Goal: Task Accomplishment & Management: Manage account settings

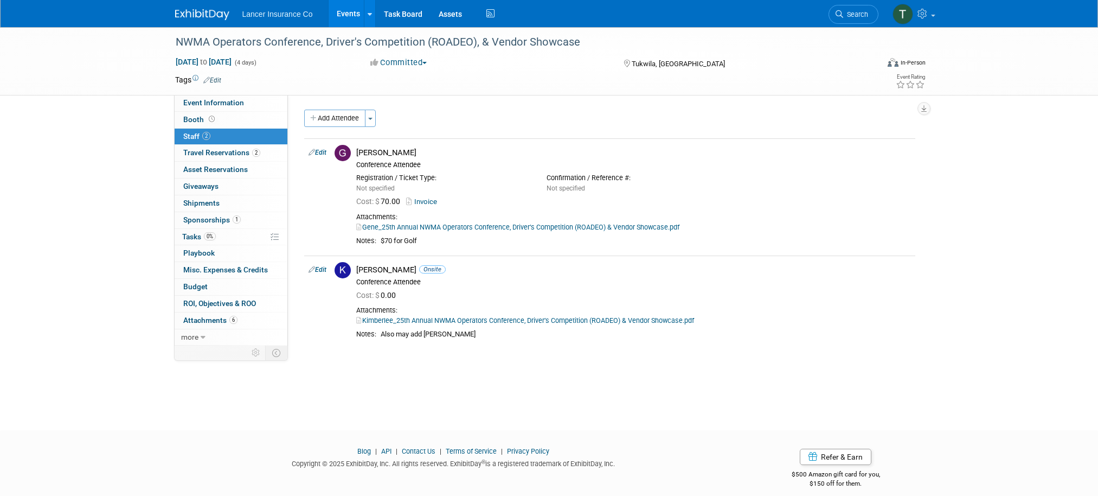
click at [349, 16] on link "Events" at bounding box center [349, 13] width 40 height 27
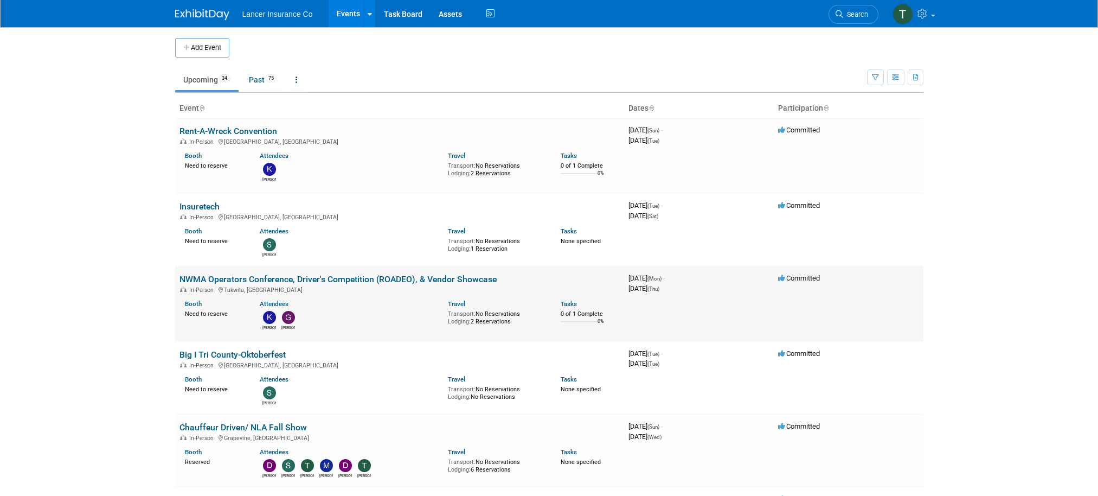
click at [238, 278] on link "NWMA Operators Conference, Driver's Competition (ROADEO), & Vendor Showcase" at bounding box center [338, 279] width 317 height 10
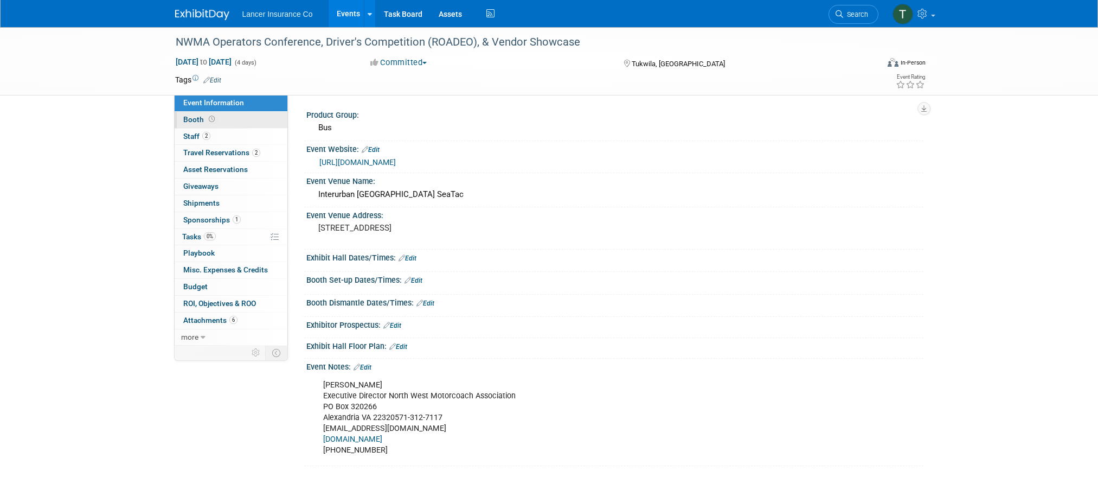
click at [193, 119] on span "Booth" at bounding box center [200, 119] width 34 height 9
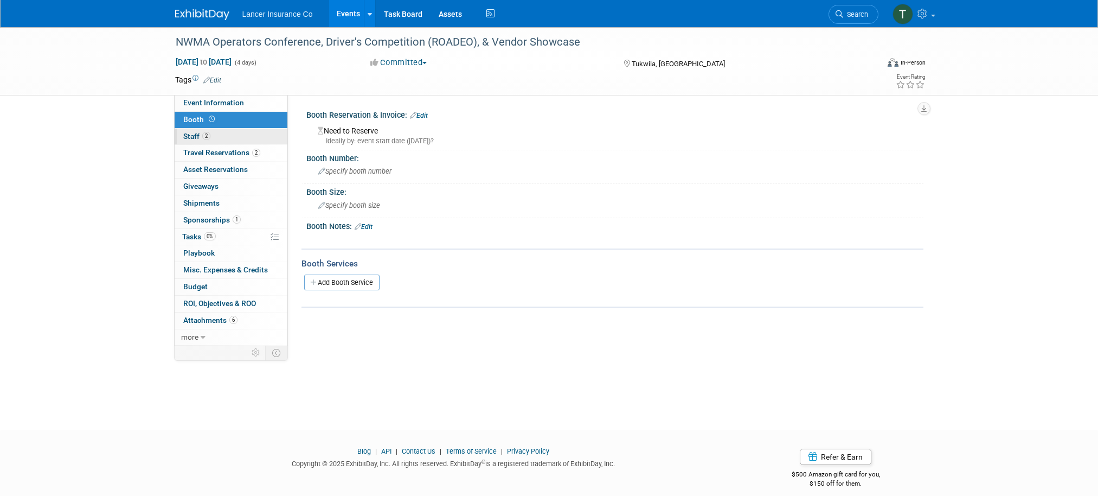
click at [191, 139] on span "Staff 2" at bounding box center [196, 136] width 27 height 9
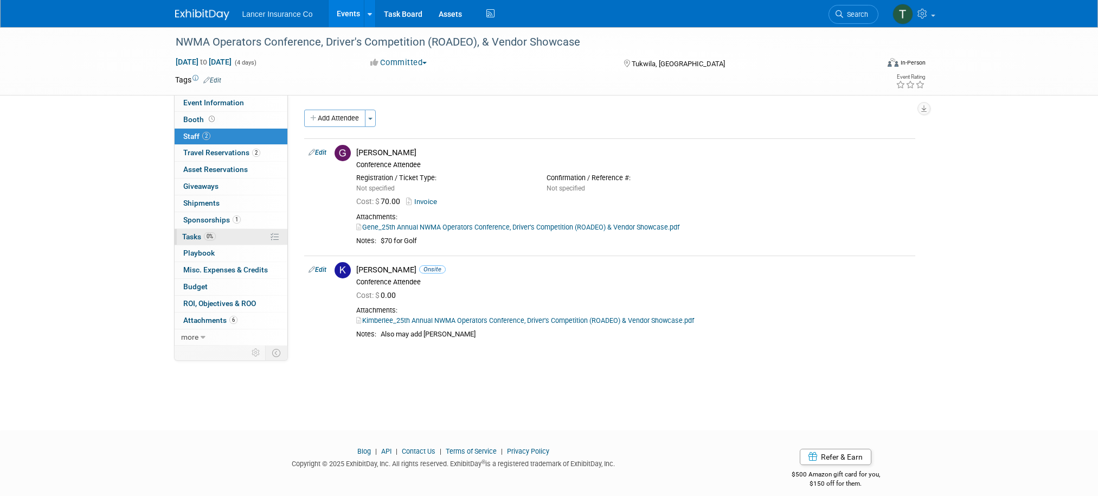
click at [201, 239] on span "Tasks 0%" at bounding box center [199, 236] width 34 height 9
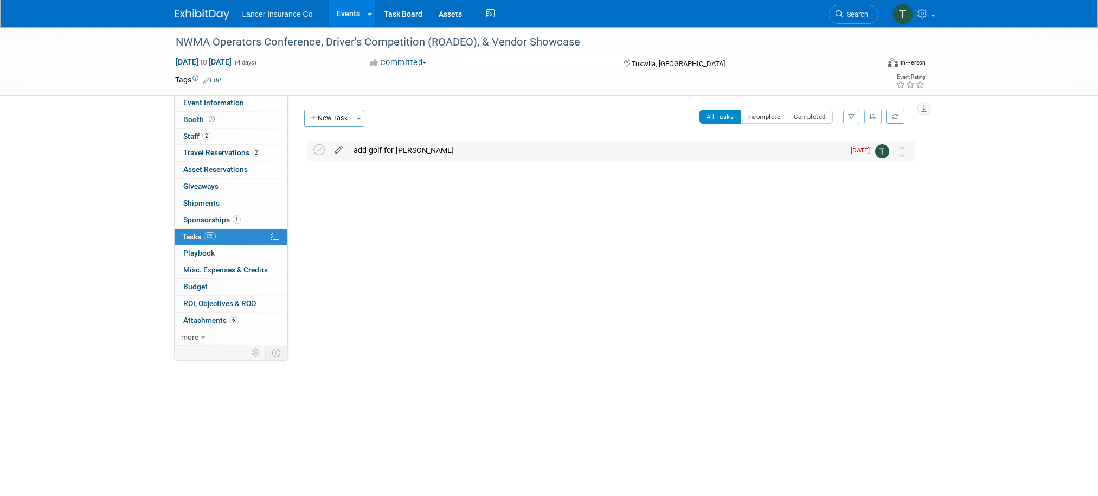
click at [342, 148] on icon at bounding box center [338, 148] width 19 height 14
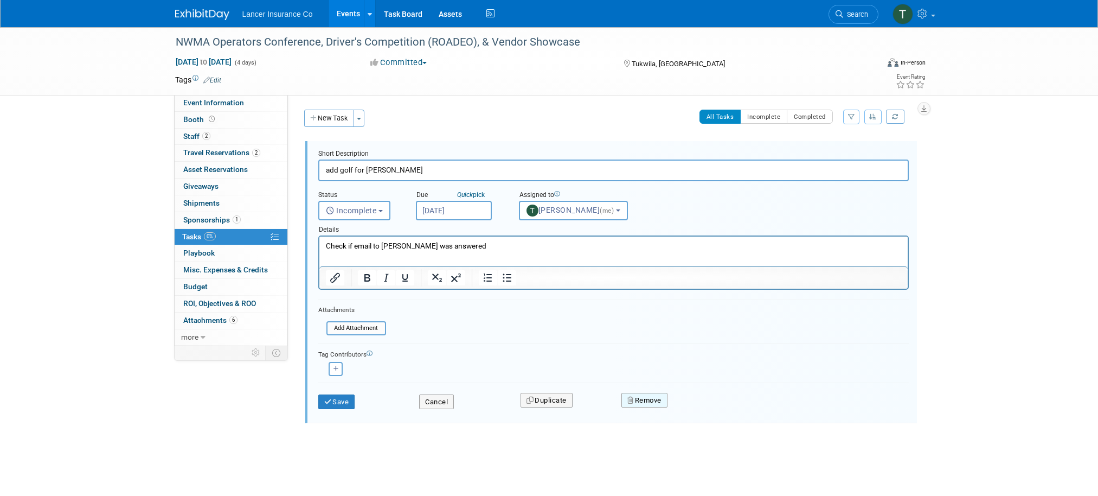
click at [650, 398] on button "Remove" at bounding box center [645, 400] width 46 height 15
click at [708, 408] on link "Yes" at bounding box center [705, 408] width 31 height 17
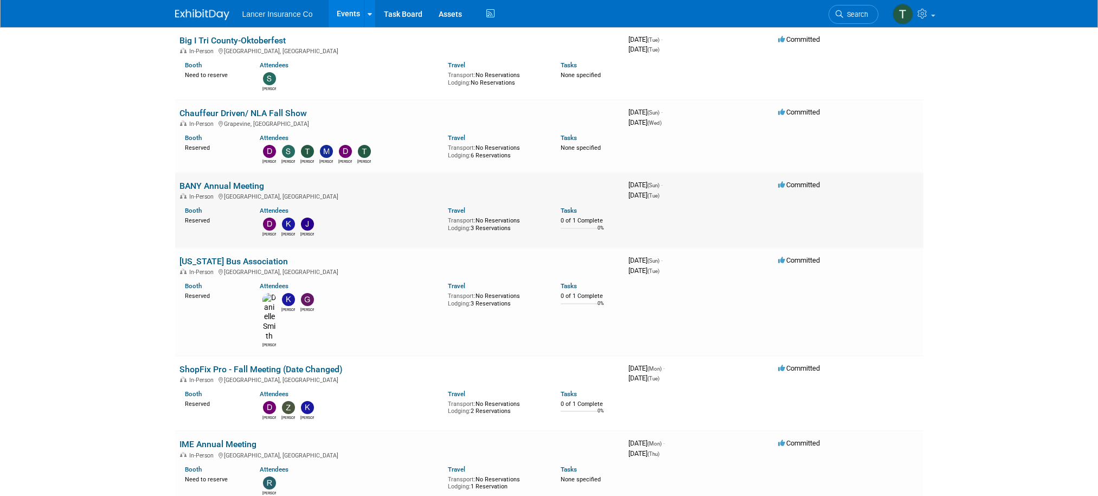
scroll to position [315, 0]
click at [226, 363] on link "ShopFix Pro - Fall Meeting (Date Changed)" at bounding box center [261, 368] width 163 height 10
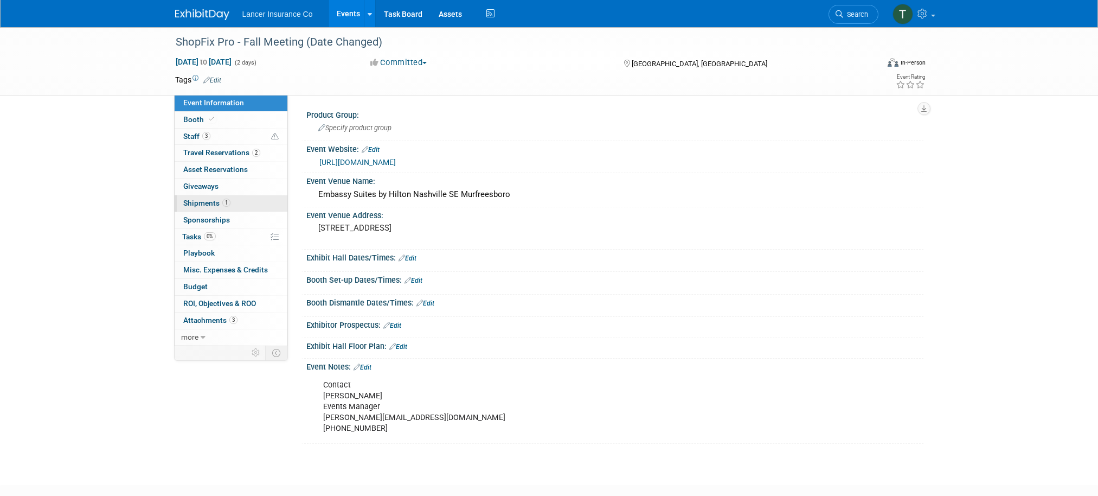
click at [195, 204] on span "Shipments 1" at bounding box center [206, 202] width 47 height 9
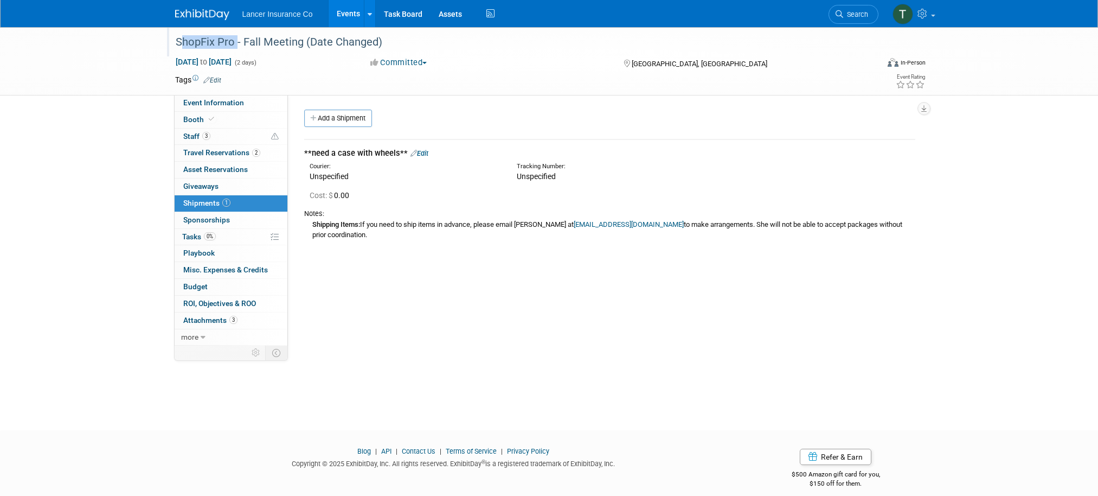
drag, startPoint x: 235, startPoint y: 41, endPoint x: 177, endPoint y: 42, distance: 58.0
click at [177, 42] on div "ShopFix Pro - Fall Meeting (Date Changed)" at bounding box center [517, 43] width 690 height 20
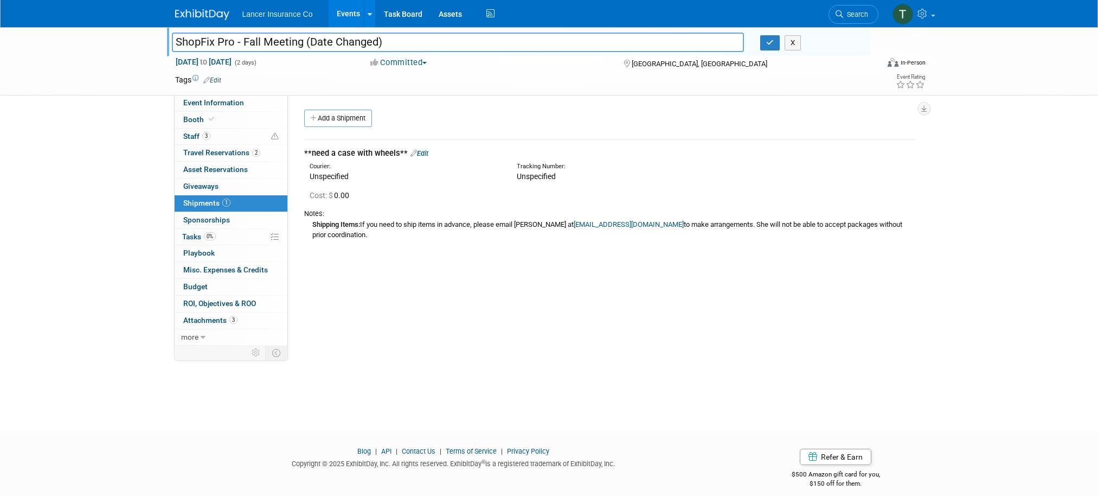
drag, startPoint x: 232, startPoint y: 43, endPoint x: 177, endPoint y: 42, distance: 55.3
click at [177, 42] on input "ShopFix Pro - Fall Meeting (Date Changed)" at bounding box center [458, 42] width 573 height 19
click at [201, 136] on span "Staff 3" at bounding box center [196, 136] width 27 height 9
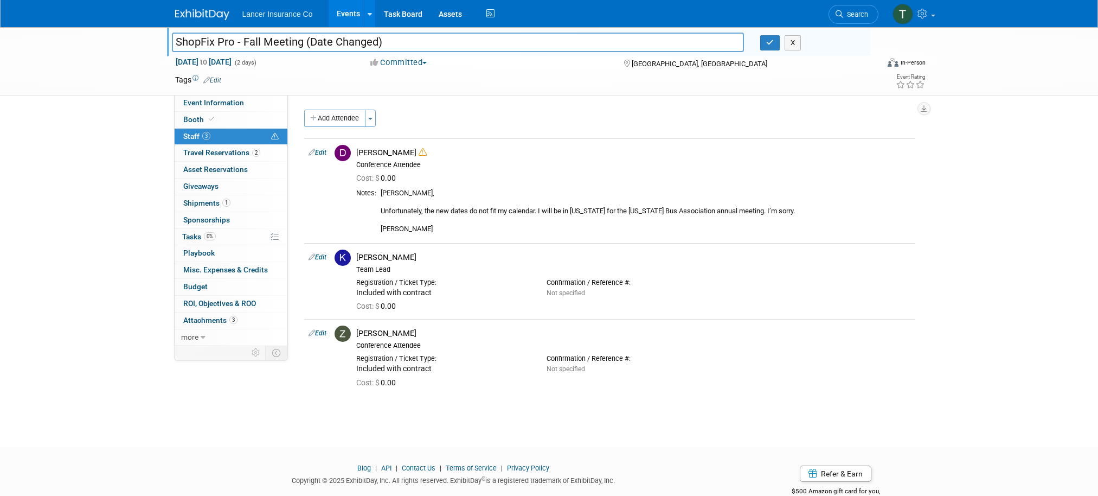
click at [93, 244] on div "ShopFix Pro - Fall Meeting (Date Changed) ShopFix Pro - Fall Meeting (Date Chan…" at bounding box center [549, 227] width 1098 height 400
click at [767, 42] on icon "button" at bounding box center [770, 42] width 8 height 7
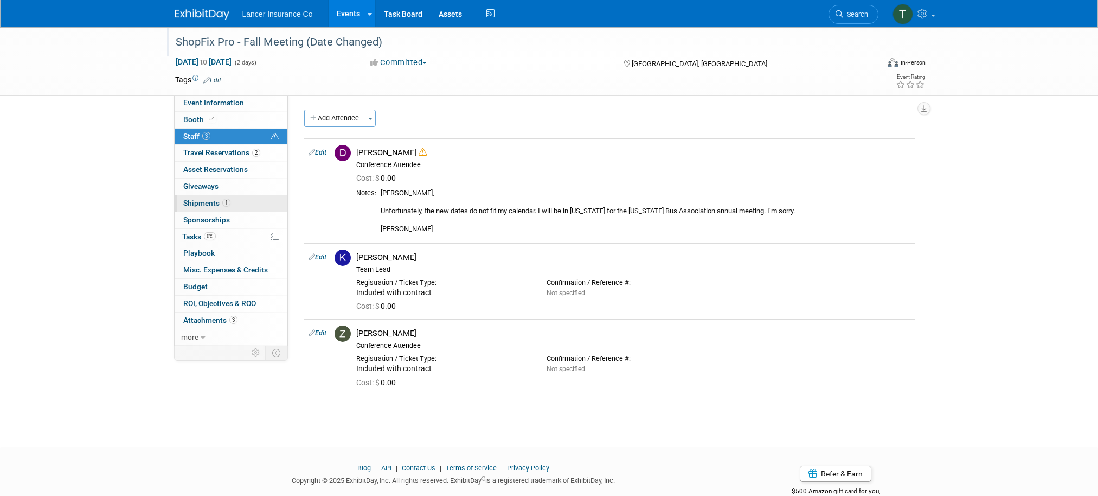
click at [200, 198] on span "Shipments 1" at bounding box center [206, 202] width 47 height 9
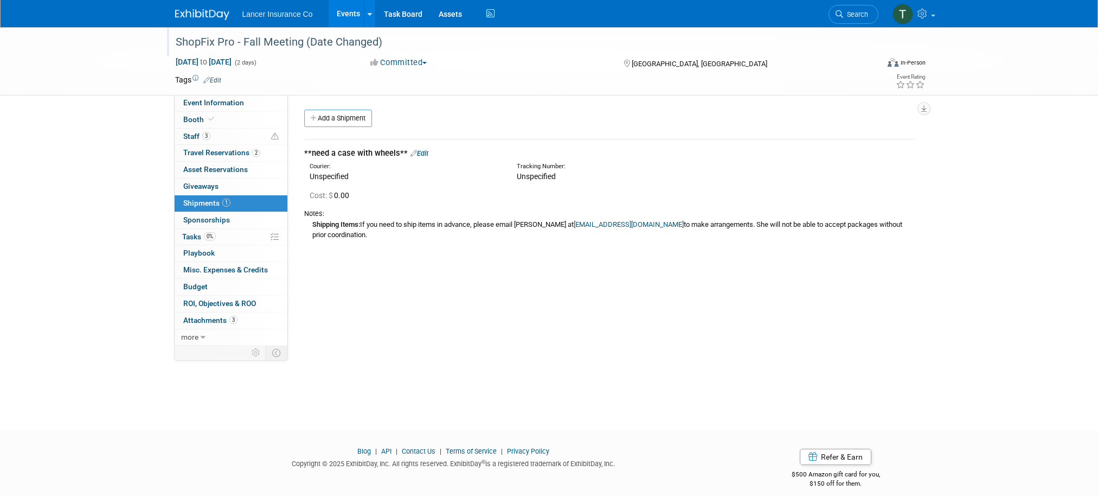
click at [426, 152] on link "Edit" at bounding box center [420, 153] width 18 height 8
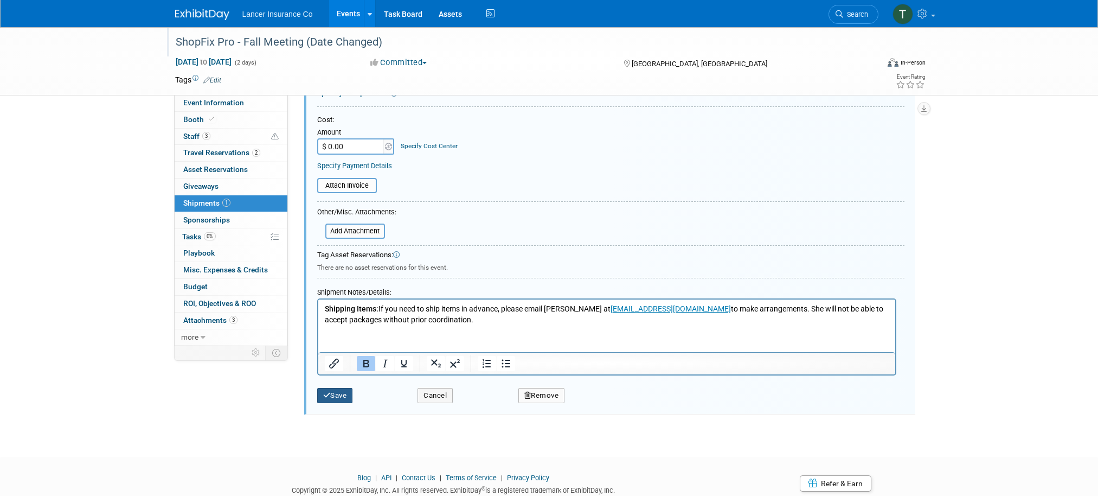
scroll to position [240, 0]
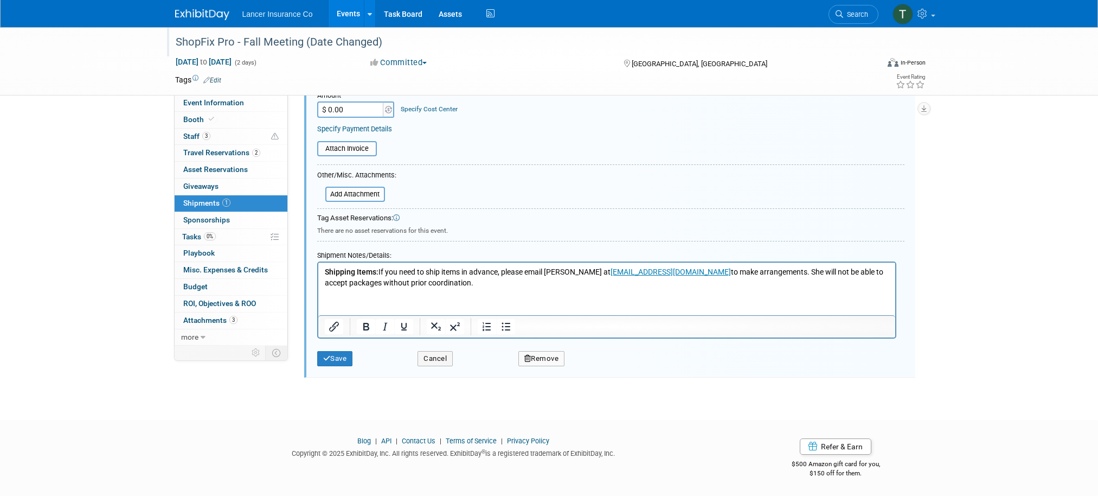
click at [366, 288] on html "Shipping Items: If you need to ship items in advance, please email Madison Long…" at bounding box center [606, 274] width 577 height 25
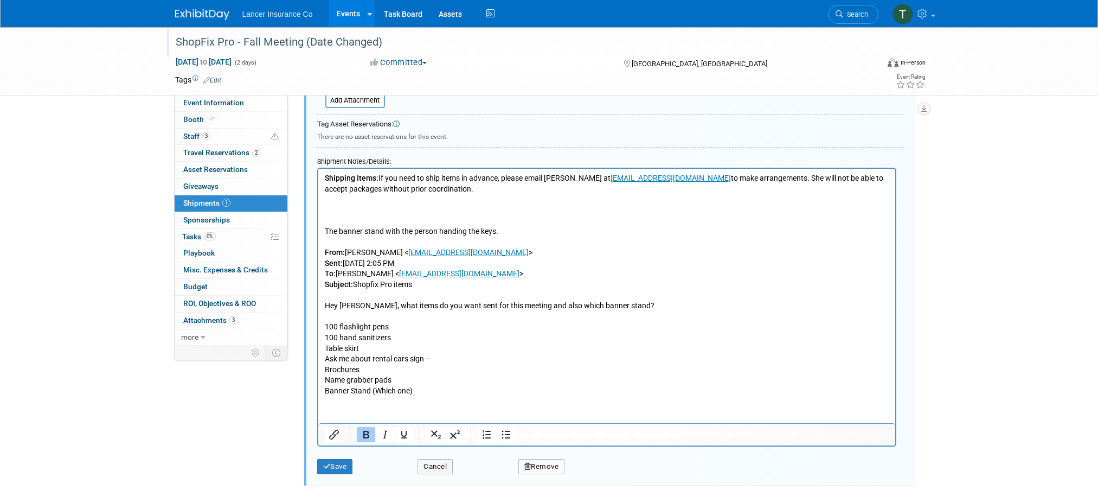
scroll to position [337, 0]
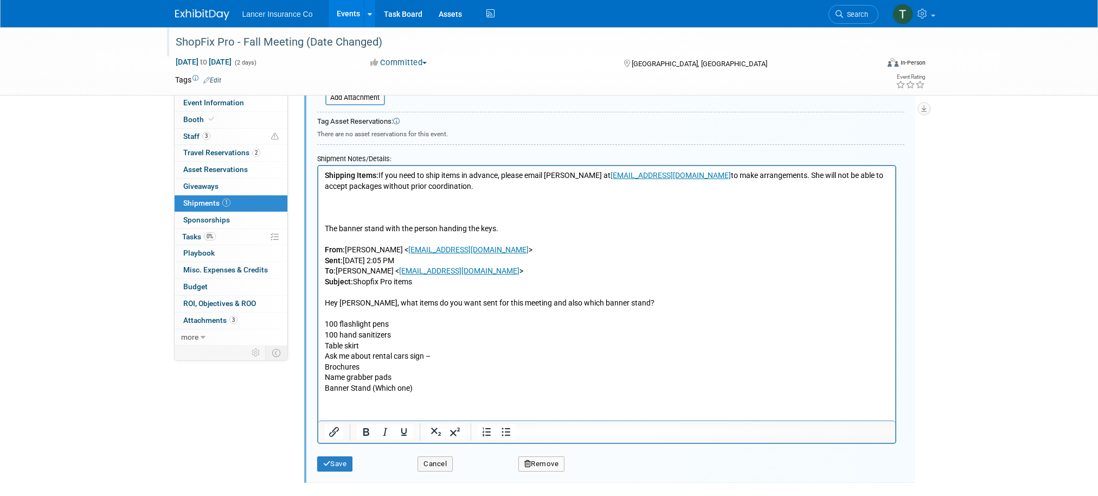
drag, startPoint x: 415, startPoint y: 388, endPoint x: 318, endPoint y: 386, distance: 97.1
click at [318, 386] on html "Shipping Items: If you need to ship items in advance, please email Madison Long…" at bounding box center [606, 279] width 577 height 227
drag, startPoint x: 515, startPoint y: 229, endPoint x: 311, endPoint y: 221, distance: 204.1
click at [318, 221] on html "Shipping Items: If you need to ship items in advance, please email Madison Long…" at bounding box center [606, 279] width 577 height 227
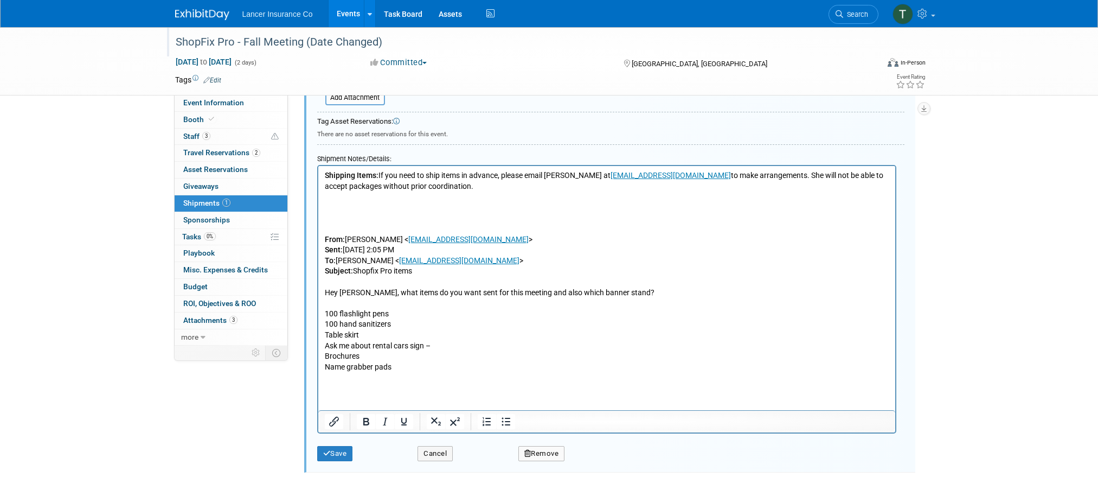
click at [328, 301] on p "Rich Text Area. Press ALT-0 for help." at bounding box center [606, 303] width 565 height 11
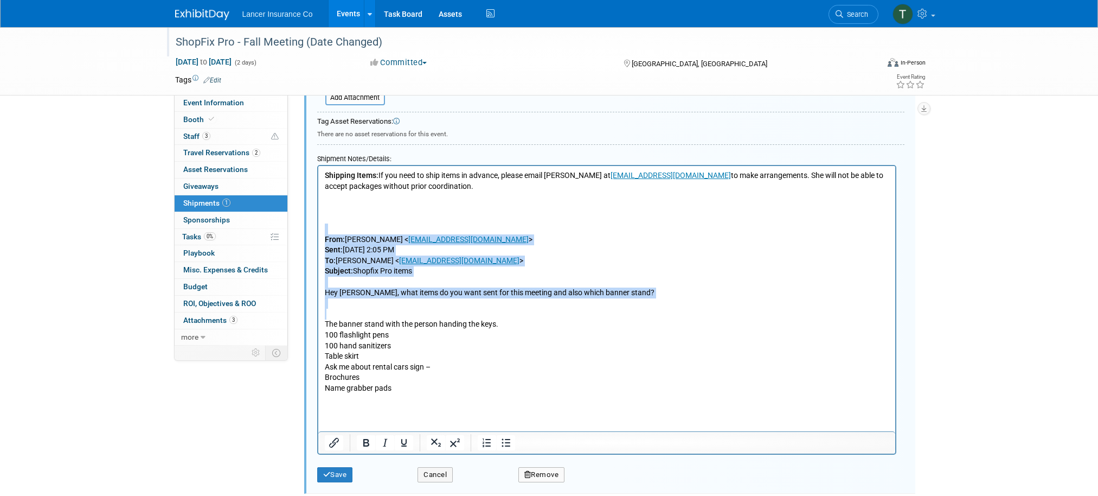
drag, startPoint x: 341, startPoint y: 309, endPoint x: 320, endPoint y: 228, distance: 83.0
click at [320, 228] on html "Shipping Items: If you need to ship items in advance, please email Madison Long…" at bounding box center [606, 285] width 577 height 238
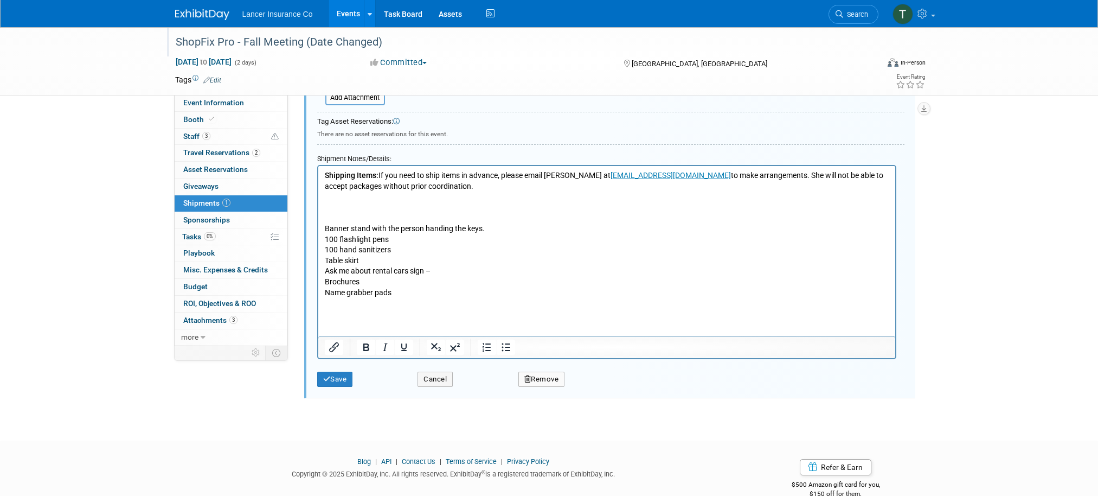
click at [327, 289] on p "Name grabber pads" at bounding box center [606, 292] width 565 height 11
click at [334, 375] on button "Save" at bounding box center [335, 379] width 36 height 15
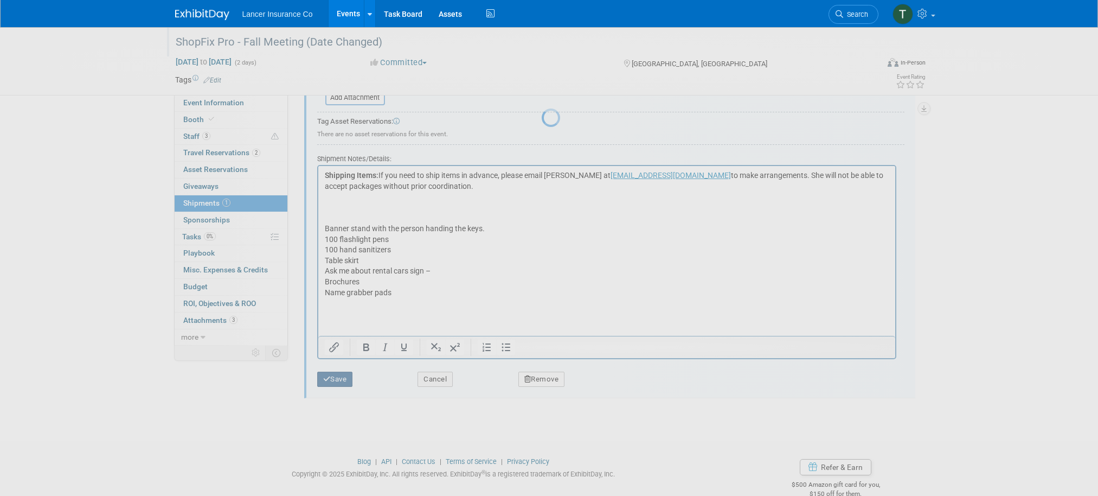
scroll to position [10, 0]
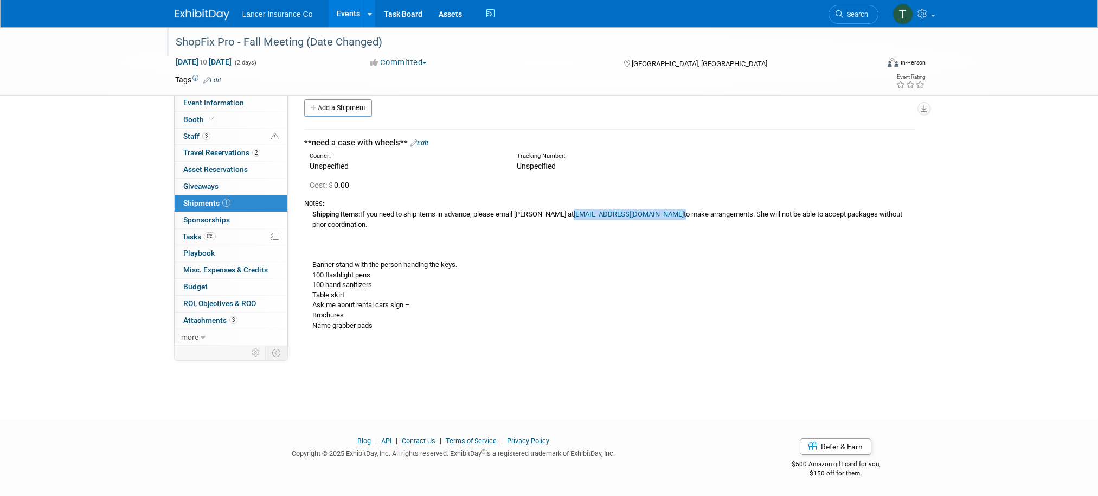
drag, startPoint x: 691, startPoint y: 213, endPoint x: 574, endPoint y: 212, distance: 117.1
click at [574, 212] on div "Shipping Items: If you need to ship items in advance, please email Madison Long…" at bounding box center [609, 269] width 611 height 122
click at [193, 135] on span "Staff 3" at bounding box center [196, 136] width 27 height 9
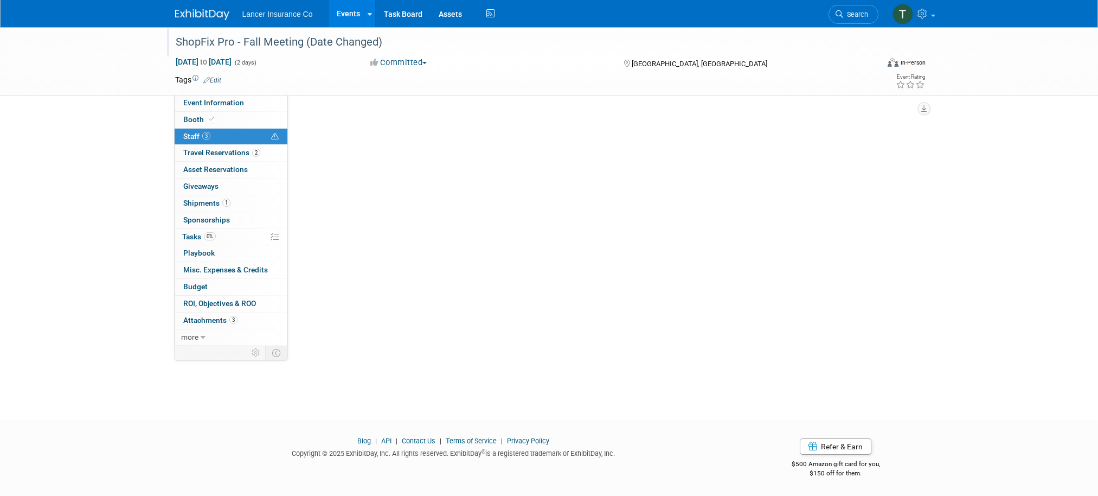
scroll to position [0, 0]
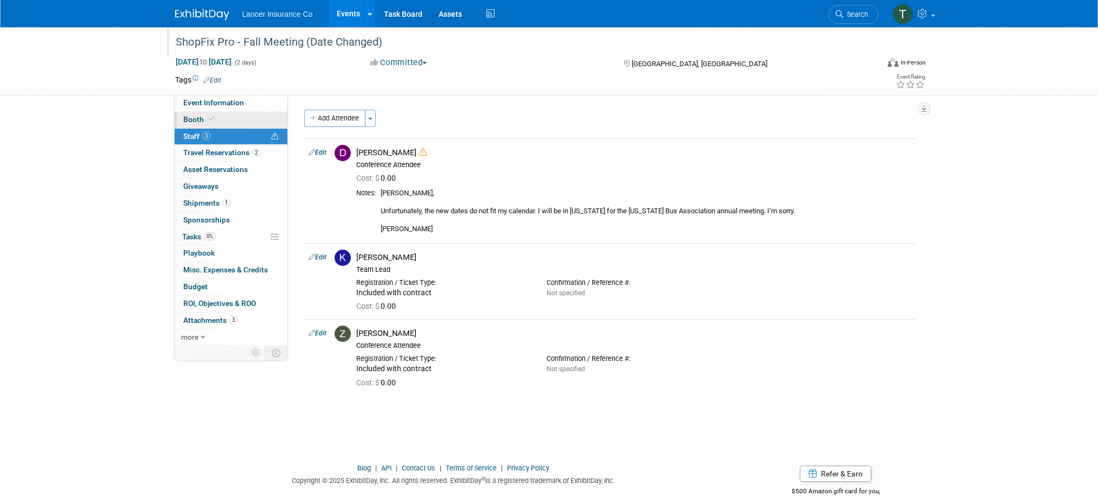
click at [194, 115] on span "Booth" at bounding box center [199, 119] width 33 height 9
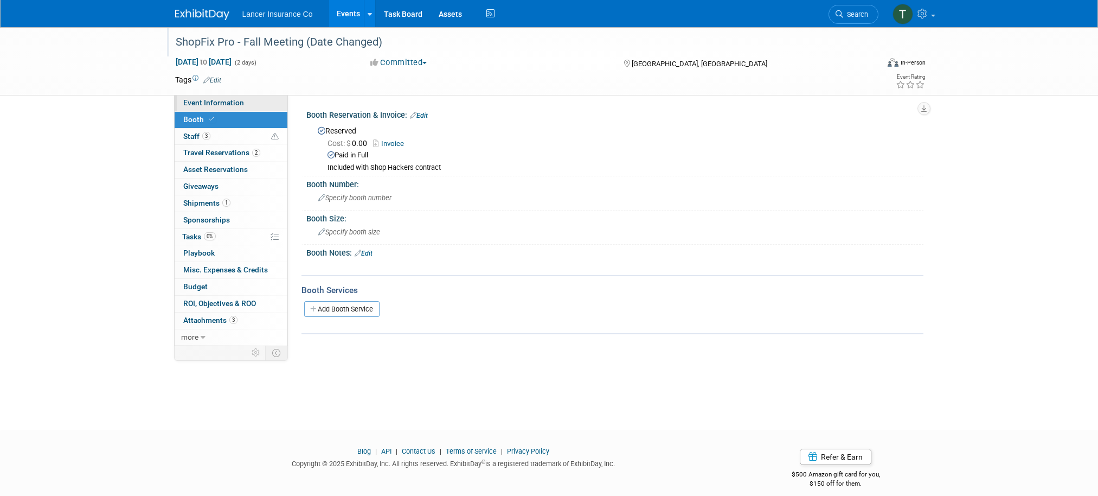
click at [196, 105] on span "Event Information" at bounding box center [213, 102] width 61 height 9
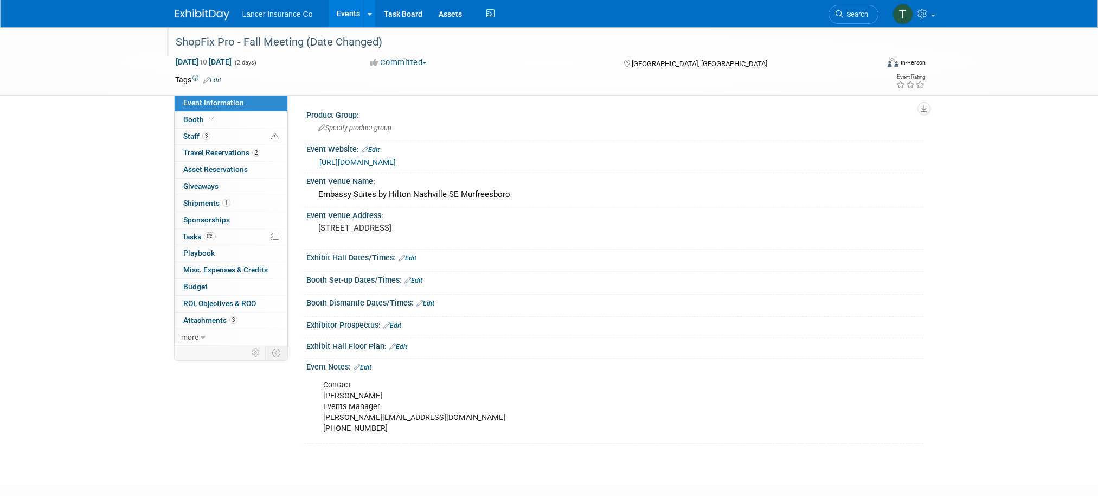
click at [396, 158] on link "https://shopfix.training/upcomingevents/" at bounding box center [357, 162] width 76 height 9
click at [197, 205] on span "Shipments 1" at bounding box center [206, 202] width 47 height 9
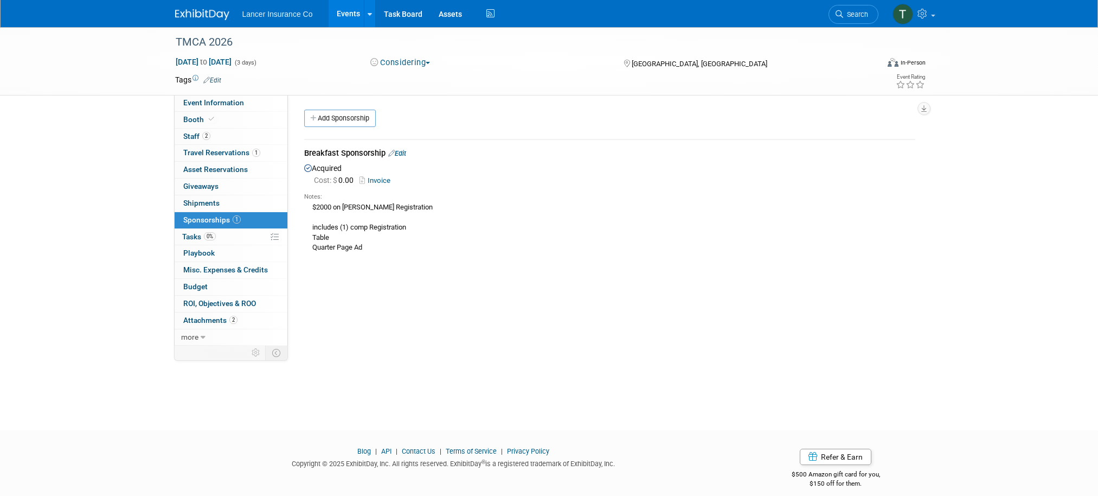
click at [346, 14] on link "Events" at bounding box center [349, 13] width 40 height 27
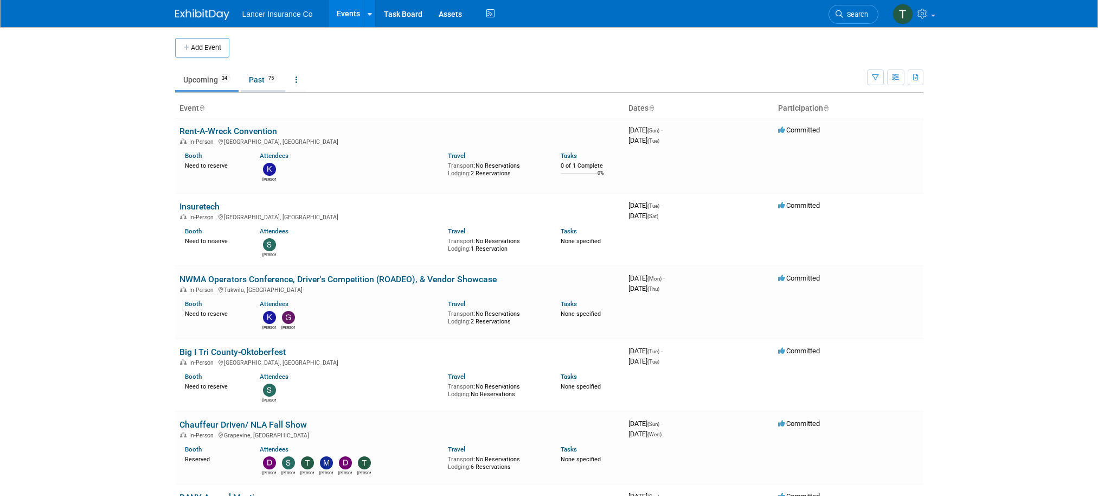
click at [262, 75] on link "Past 75" at bounding box center [263, 79] width 44 height 21
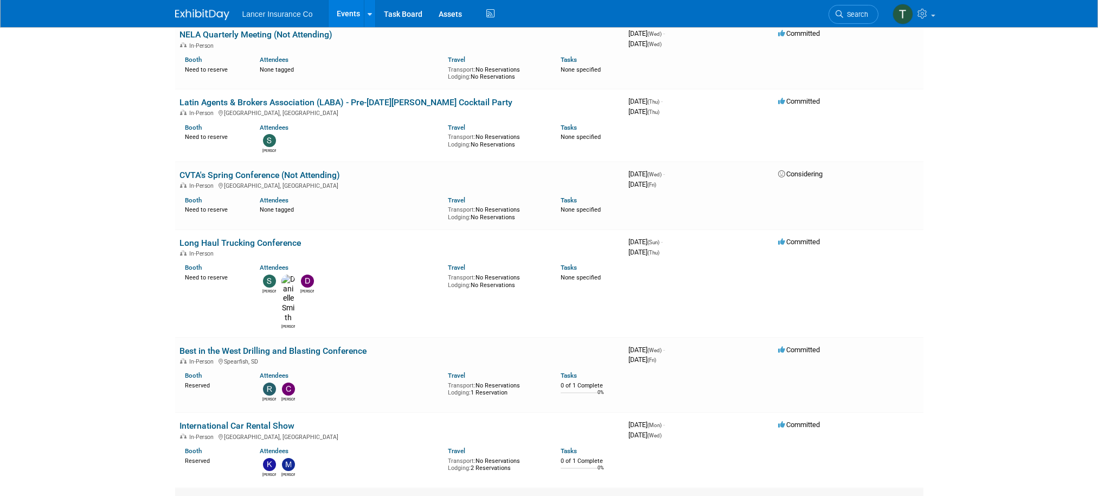
scroll to position [3004, 0]
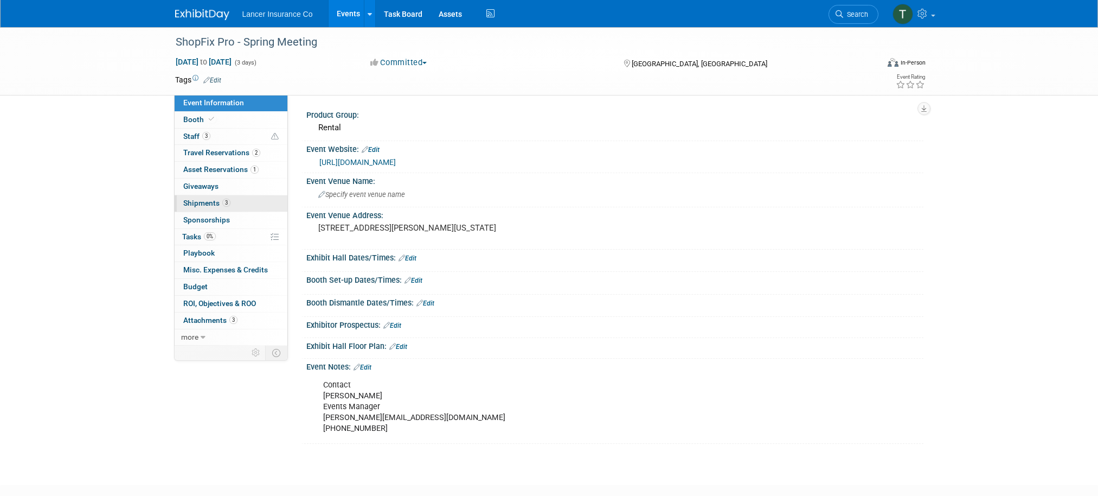
click at [215, 202] on span "Shipments 3" at bounding box center [206, 202] width 47 height 9
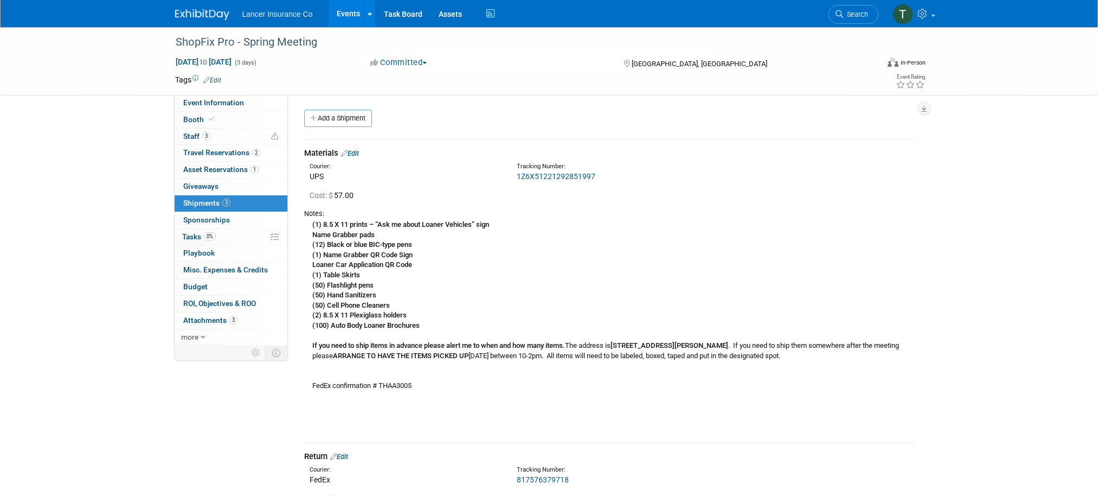
click at [347, 12] on link "Events" at bounding box center [349, 13] width 40 height 27
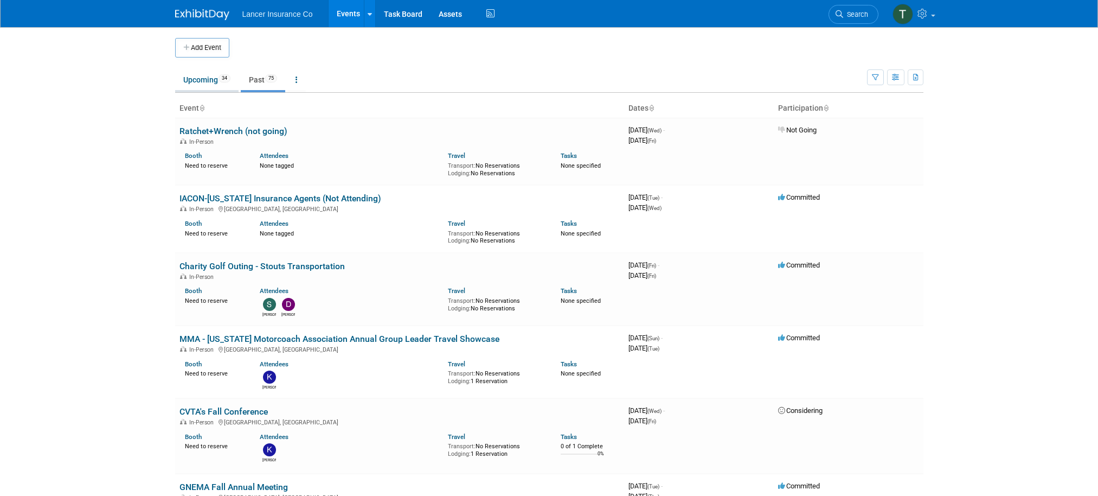
click at [207, 86] on link "Upcoming 34" at bounding box center [206, 79] width 63 height 21
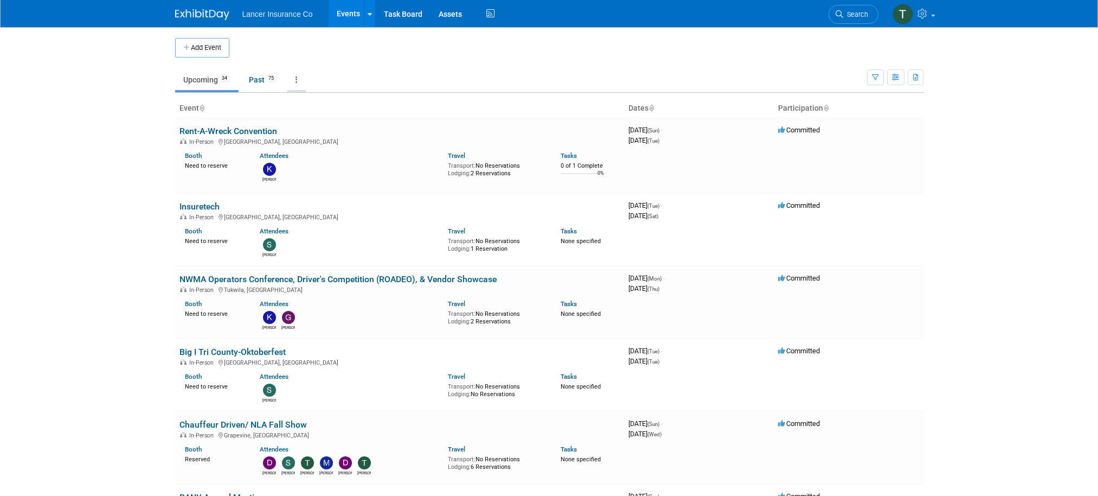
click at [298, 79] on icon at bounding box center [297, 80] width 2 height 8
click at [316, 122] on link "Grouped Annually Events grouped by year" at bounding box center [330, 129] width 86 height 24
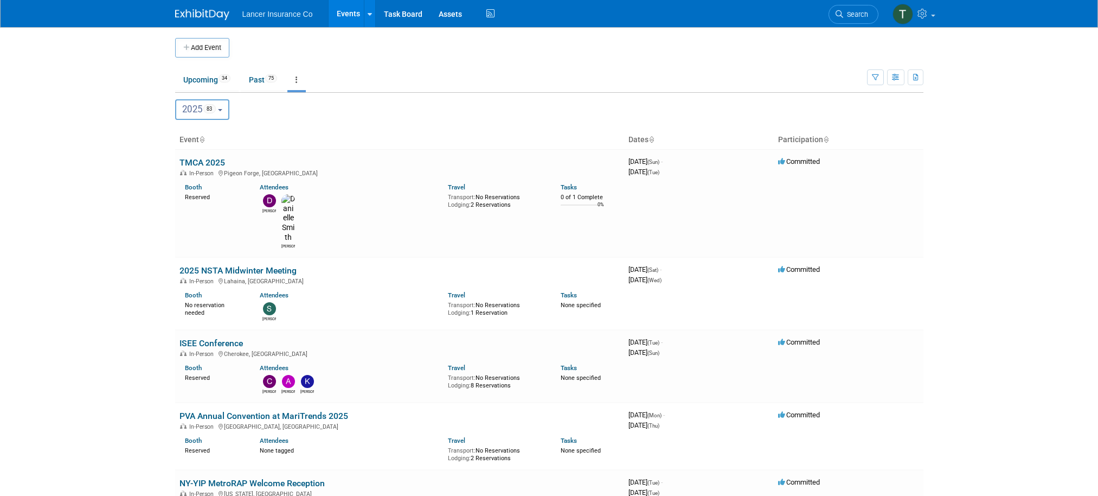
click at [198, 106] on span "2025 83" at bounding box center [199, 109] width 34 height 11
click at [206, 176] on label "2026 19" at bounding box center [204, 180] width 46 height 18
click at [184, 176] on input "2026 19" at bounding box center [180, 179] width 7 height 7
select select "2026"
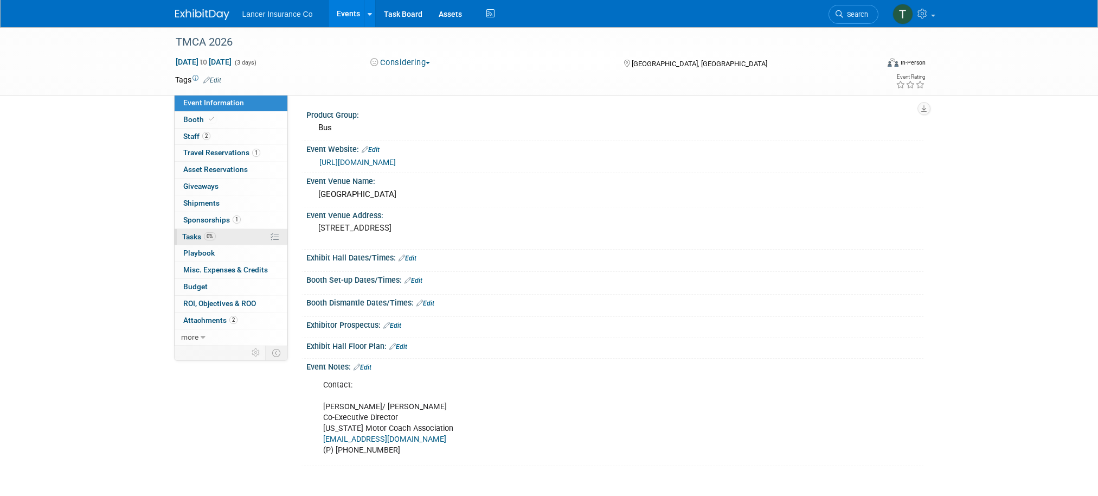
click at [195, 236] on span "Tasks 0%" at bounding box center [199, 236] width 34 height 9
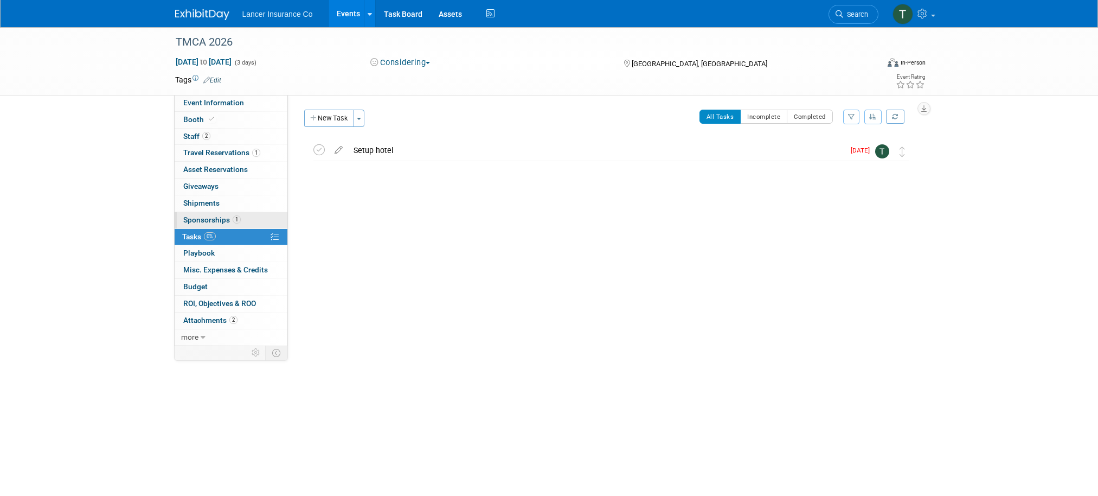
click at [190, 220] on span "Sponsorships 1" at bounding box center [211, 219] width 57 height 9
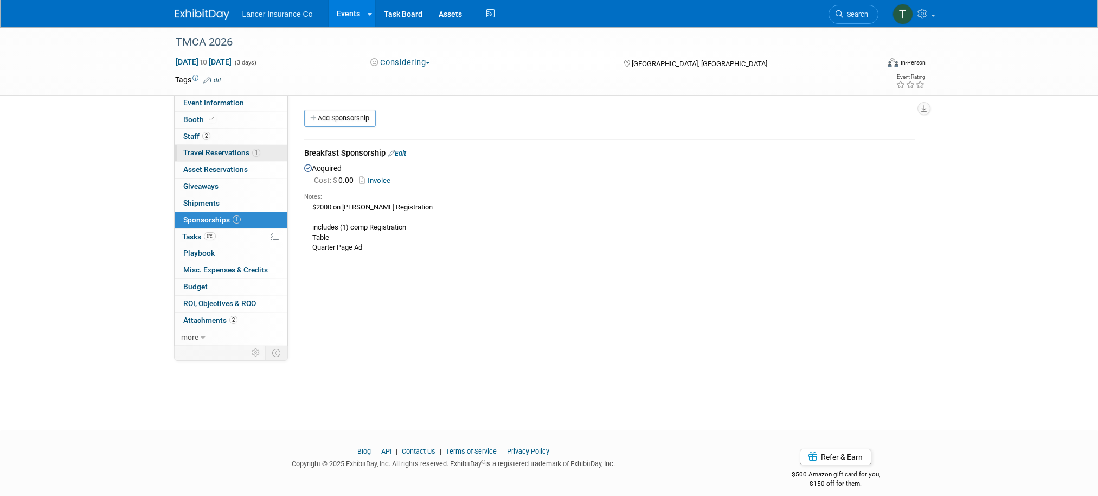
click at [201, 147] on link "1 Travel Reservations 1" at bounding box center [231, 153] width 113 height 16
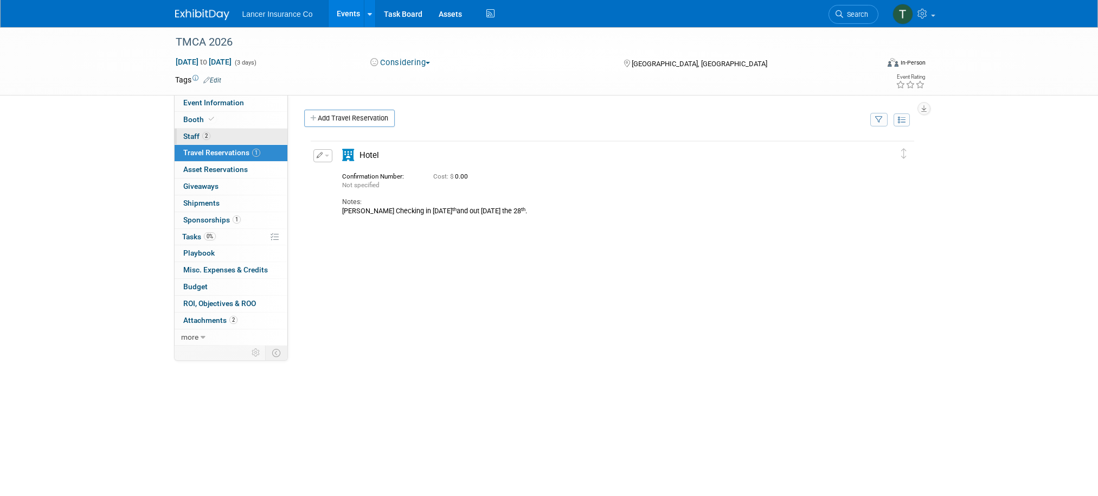
click at [195, 137] on span "Staff 2" at bounding box center [196, 136] width 27 height 9
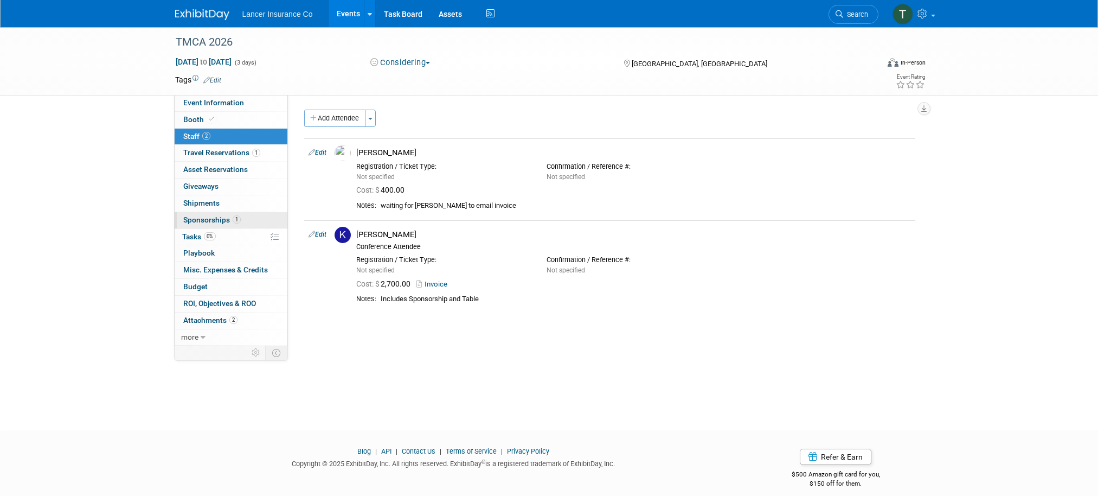
click at [213, 220] on span "Sponsorships 1" at bounding box center [211, 219] width 57 height 9
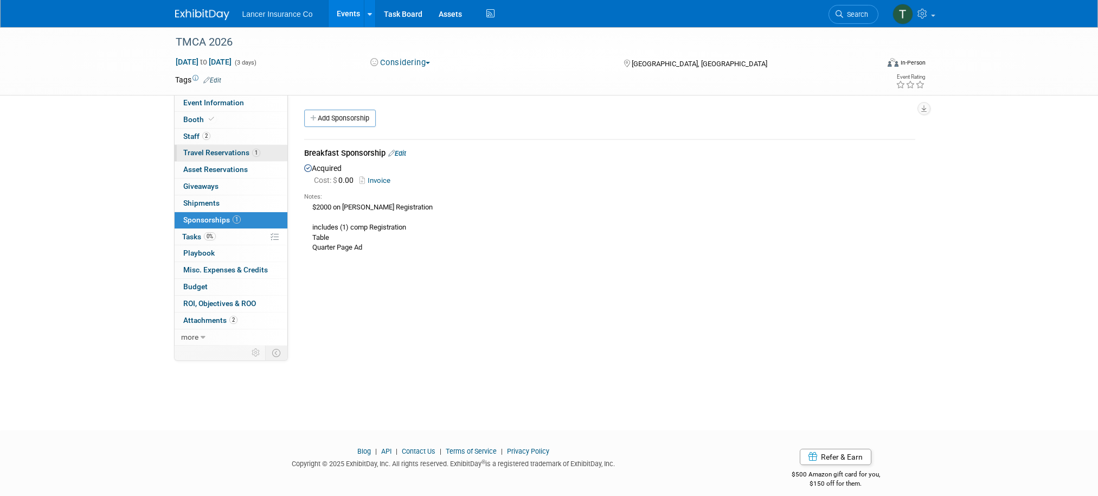
click at [200, 150] on span "Travel Reservations 1" at bounding box center [221, 152] width 77 height 9
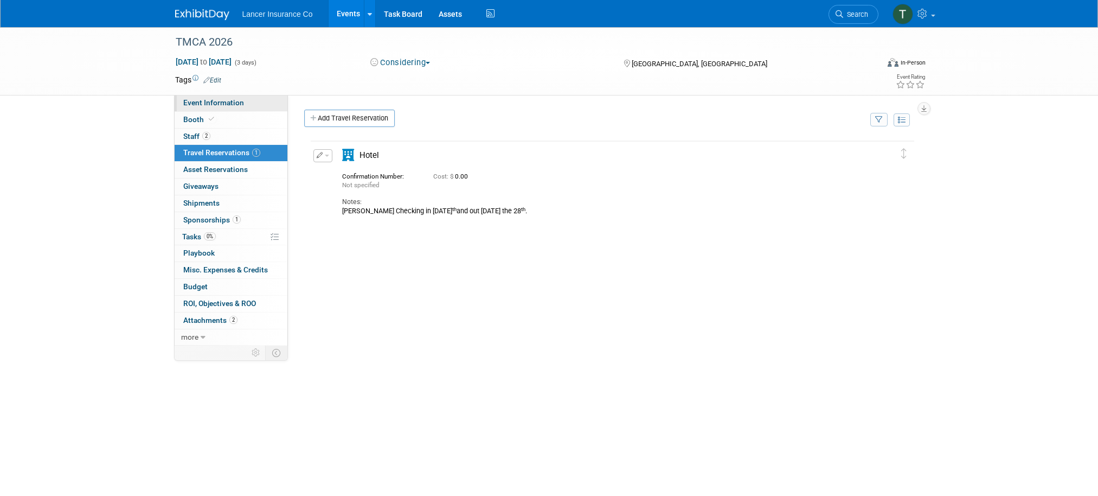
click at [196, 101] on span "Event Information" at bounding box center [213, 102] width 61 height 9
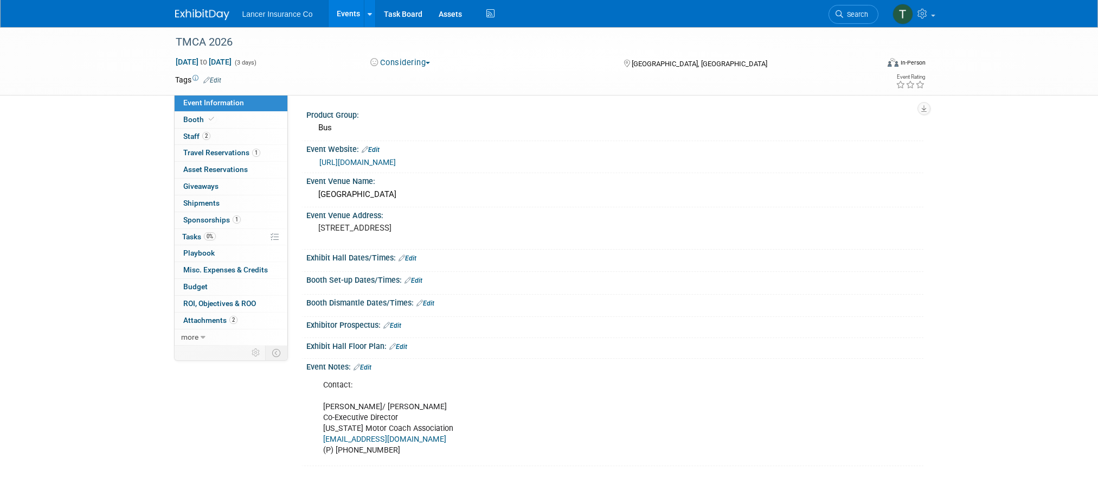
click at [357, 161] on link "https://tnmca.net/" at bounding box center [357, 162] width 76 height 9
click at [226, 150] on span "Travel Reservations 1" at bounding box center [221, 152] width 77 height 9
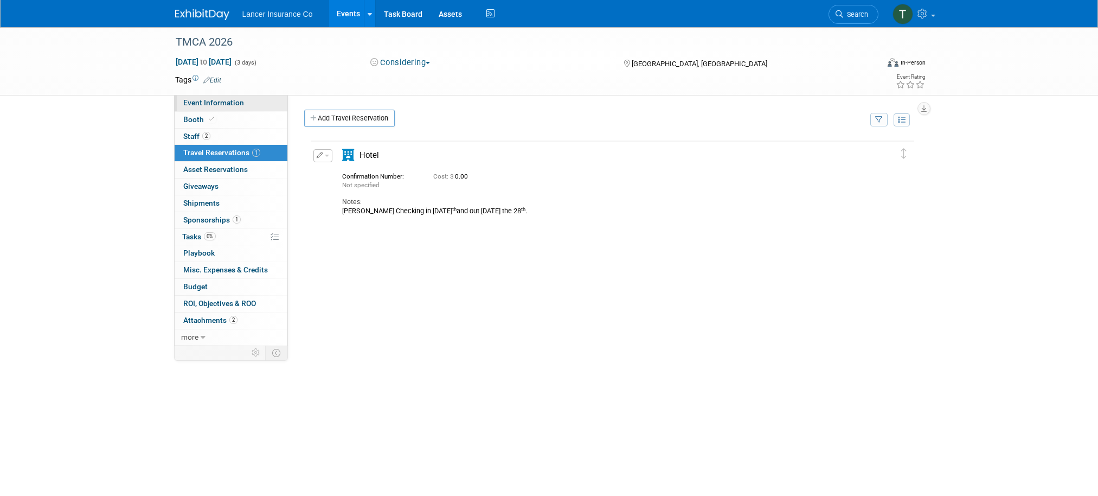
click at [202, 103] on span "Event Information" at bounding box center [213, 102] width 61 height 9
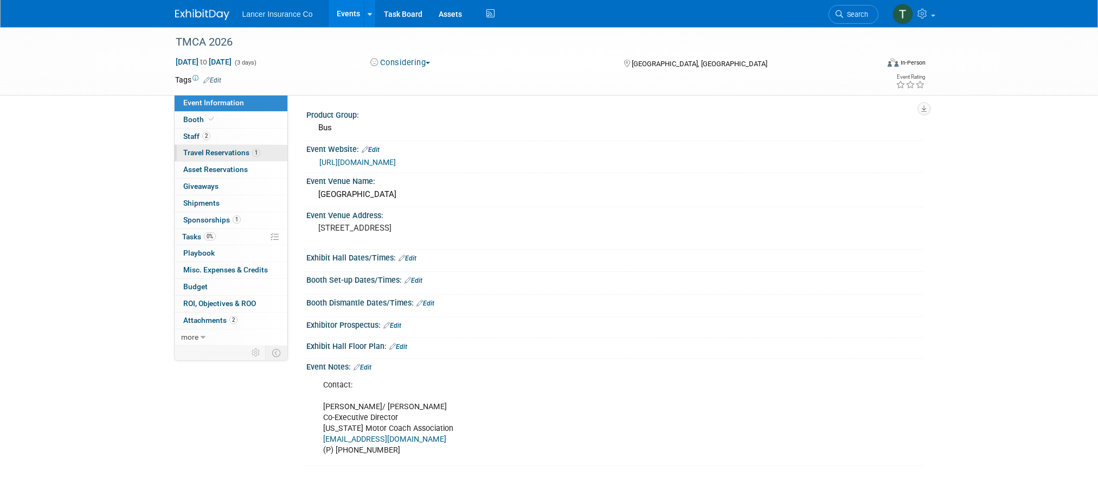
click at [200, 149] on span "Travel Reservations 1" at bounding box center [221, 152] width 77 height 9
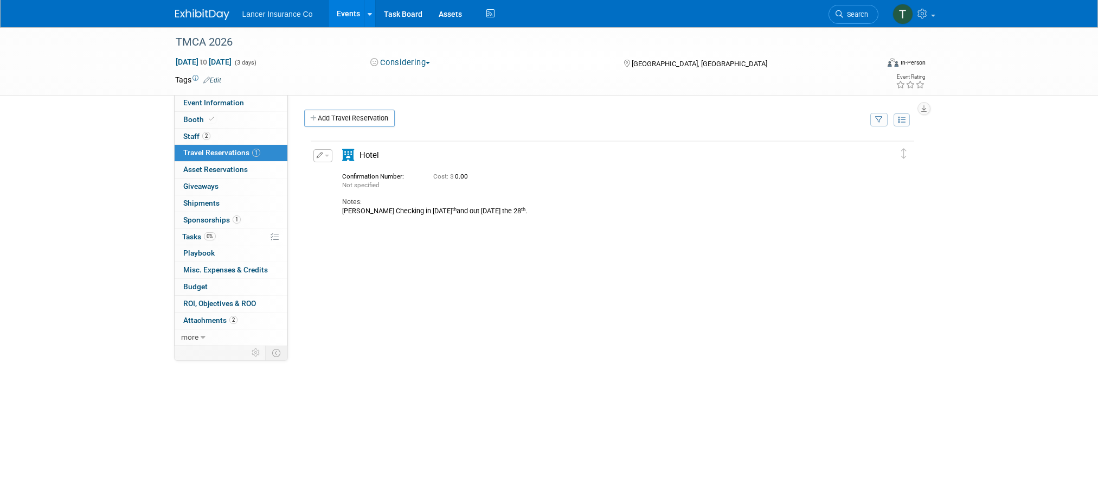
click at [326, 155] on span "button" at bounding box center [327, 156] width 4 height 2
click at [335, 174] on button "Edit Reservation" at bounding box center [360, 174] width 92 height 16
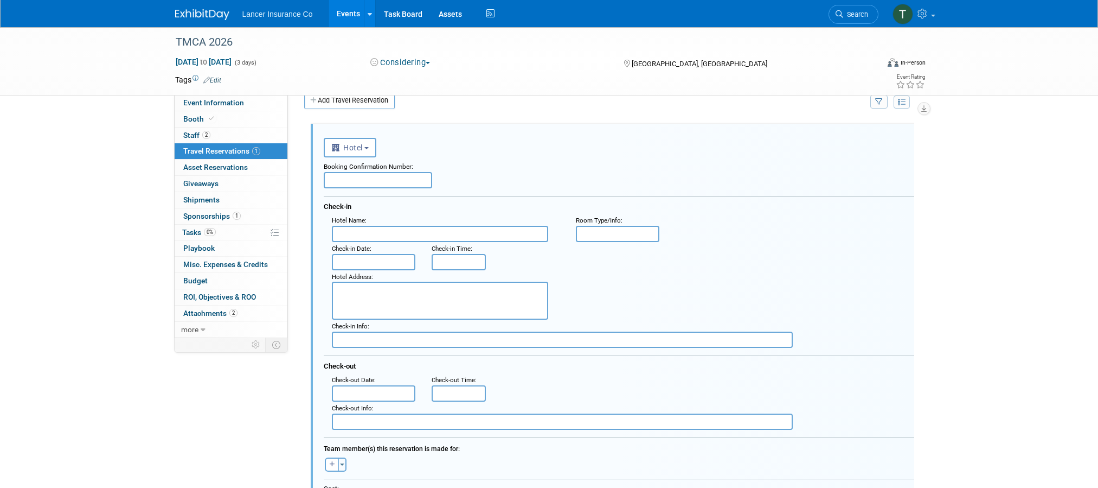
click at [374, 290] on textarea at bounding box center [440, 300] width 216 height 38
paste textarea "Hilton Cincinnati Airport address 7373 Turfway Road, Florence, KY 41042-1356"
drag, startPoint x: 385, startPoint y: 298, endPoint x: 327, endPoint y: 287, distance: 58.5
click at [327, 287] on div "Hotel Address : Hilton Cincinnati Airport address 7373 Turfway Road, Florence, …" at bounding box center [446, 295] width 244 height 50
type textarea "7373 Turfway Road, Florence, KY 41042-1356"
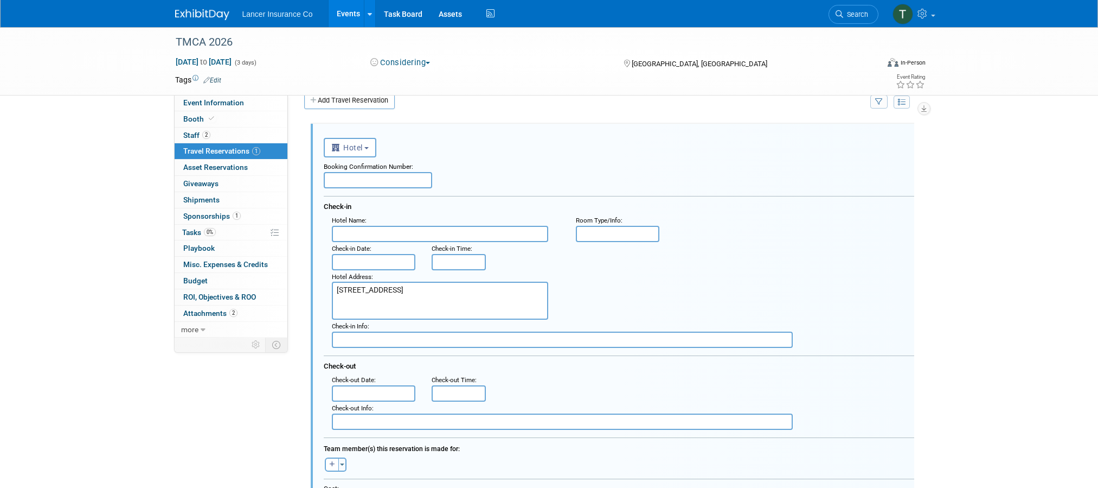
click at [365, 228] on input "text" at bounding box center [440, 234] width 216 height 16
paste input "Hilton Cincinnati Airport address"
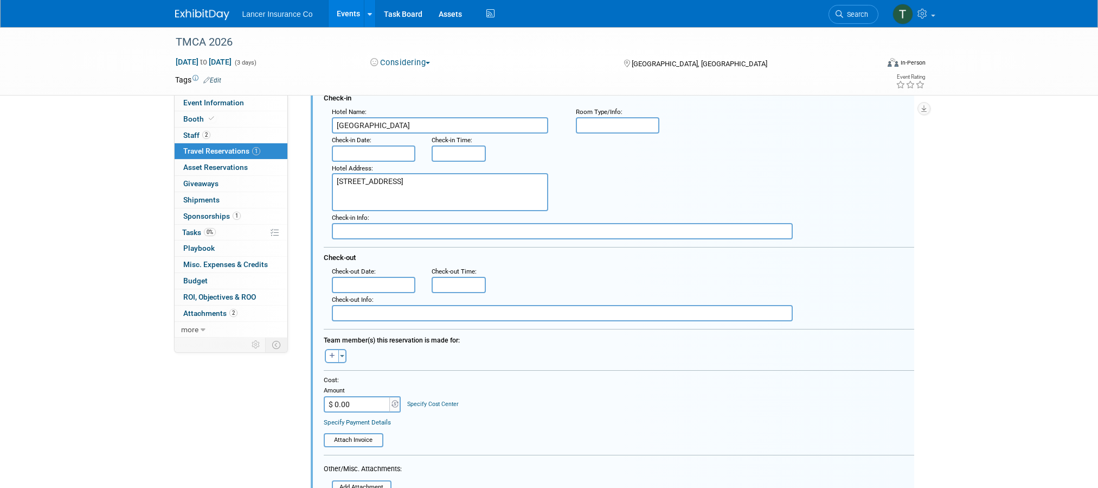
scroll to position [125, 0]
type input "Hilton Cincinnati Airport"
click at [366, 151] on input "text" at bounding box center [374, 155] width 84 height 16
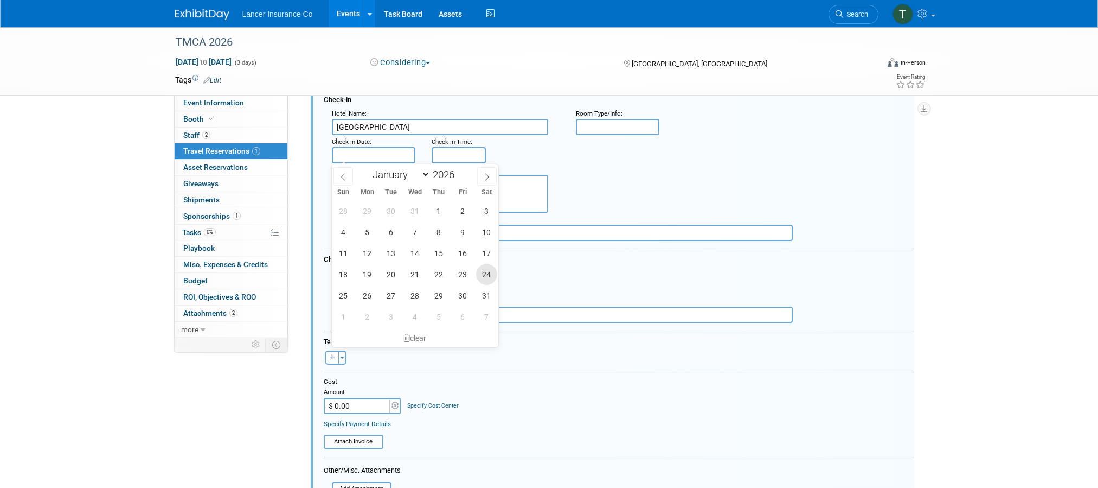
click at [481, 273] on span "24" at bounding box center [486, 274] width 21 height 21
type input "Jan 24, 2026"
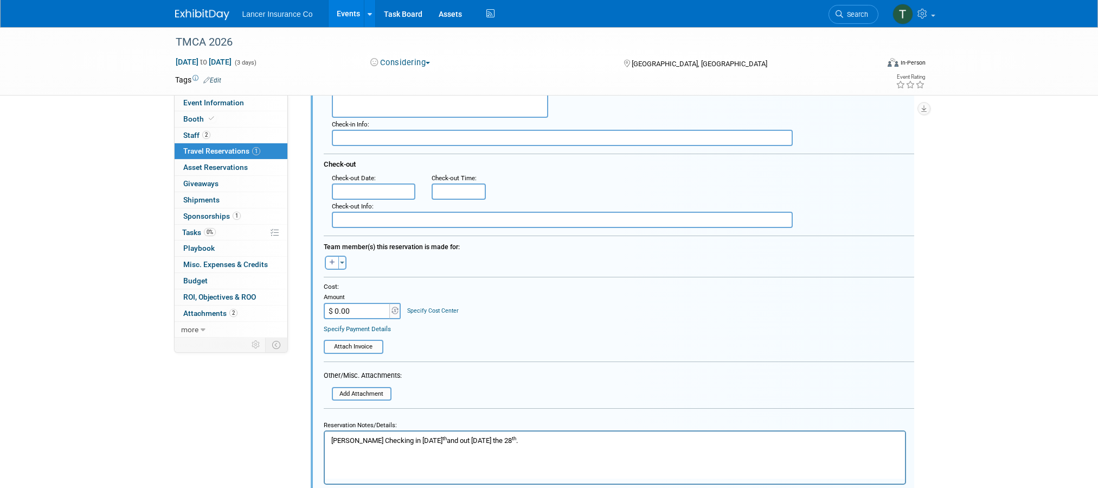
scroll to position [224, 0]
click at [376, 189] on input "text" at bounding box center [374, 187] width 84 height 16
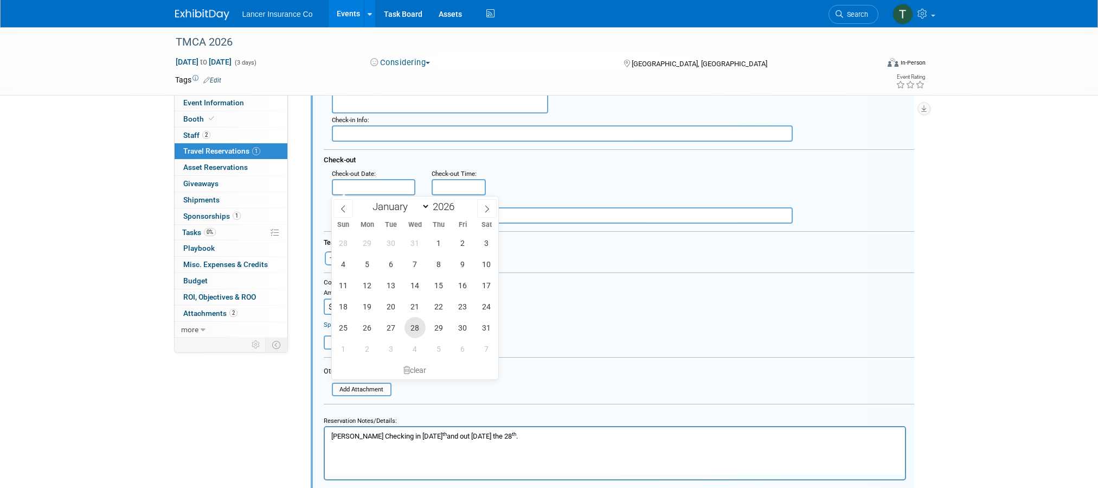
click at [412, 323] on span "28" at bounding box center [415, 327] width 21 height 21
type input "Jan 28, 2026"
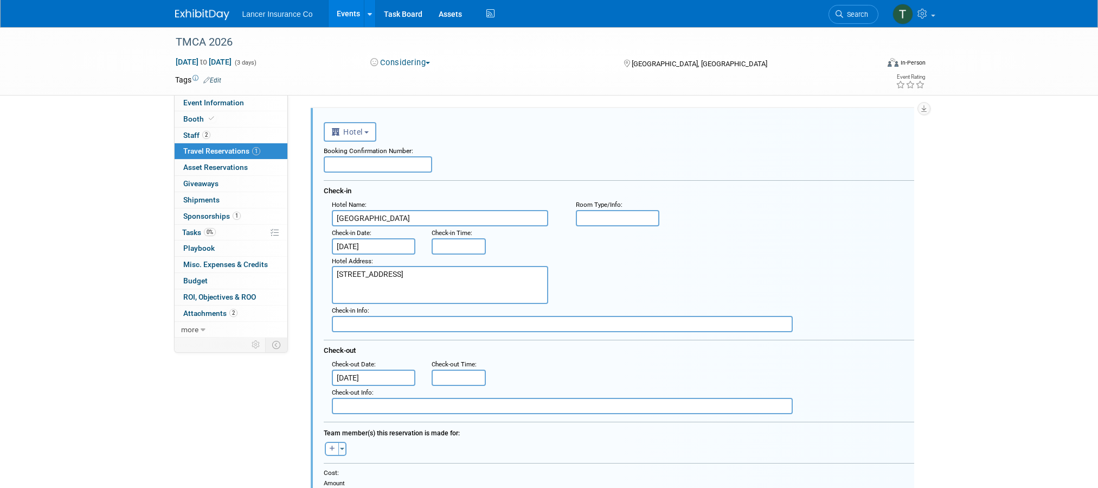
scroll to position [23, 0]
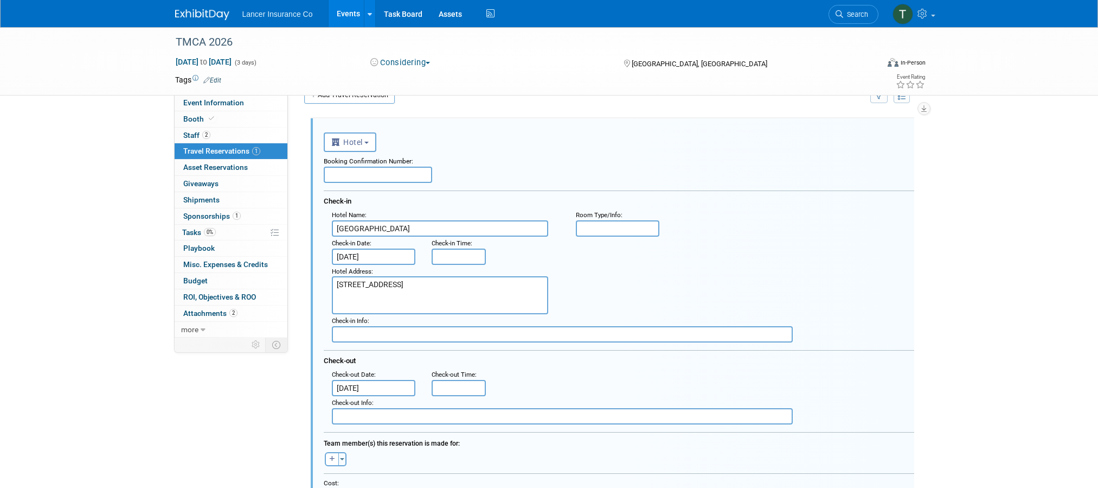
click at [494, 153] on div "Booking Confirmation Number:" at bounding box center [619, 159] width 591 height 15
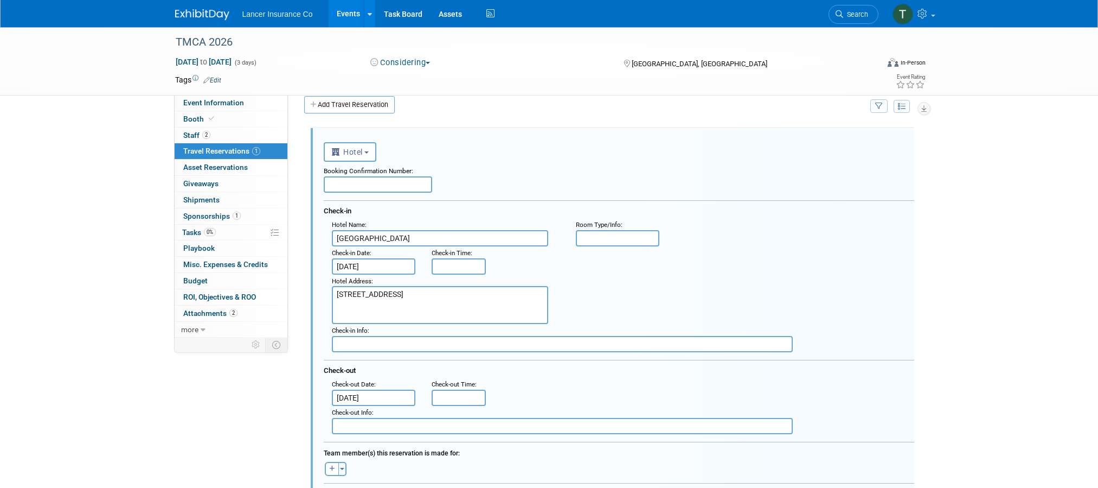
scroll to position [12, 0]
click at [362, 186] on input "text" at bounding box center [378, 185] width 108 height 16
paste input "3347225523"
type input "3347225523"
click at [456, 271] on input "8:00 AM" at bounding box center [459, 267] width 54 height 16
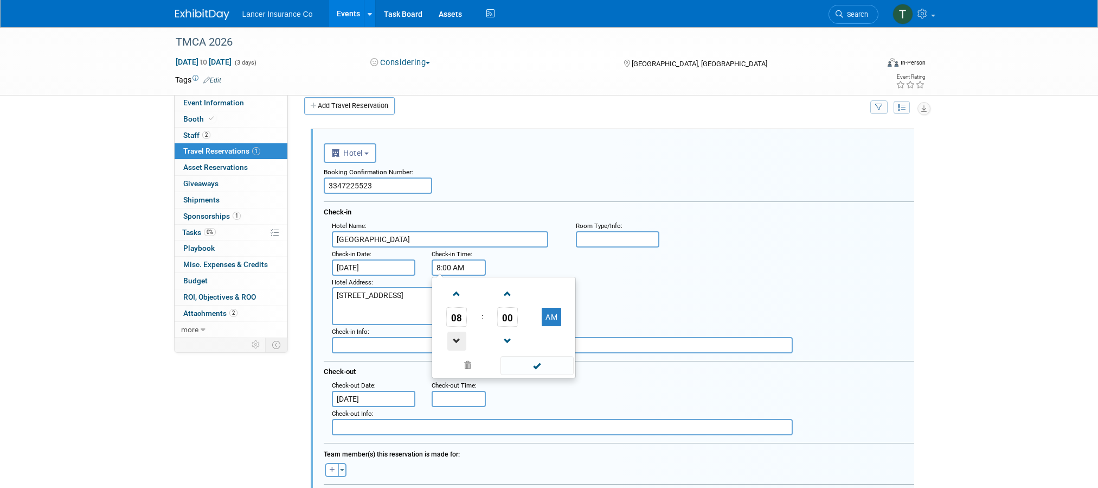
click at [457, 338] on span at bounding box center [456, 340] width 19 height 19
drag, startPoint x: 566, startPoint y: 312, endPoint x: 558, endPoint y: 316, distance: 8.8
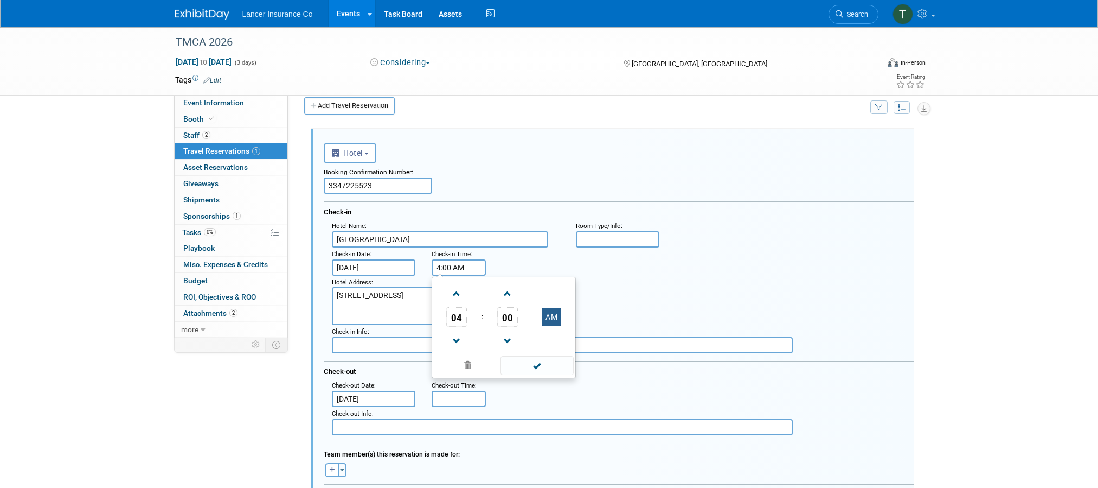
click at [558, 316] on td "AM" at bounding box center [551, 317] width 43 height 20
click at [555, 317] on button "AM" at bounding box center [552, 317] width 20 height 18
type input "4:00 PM"
click at [534, 366] on span at bounding box center [537, 365] width 73 height 19
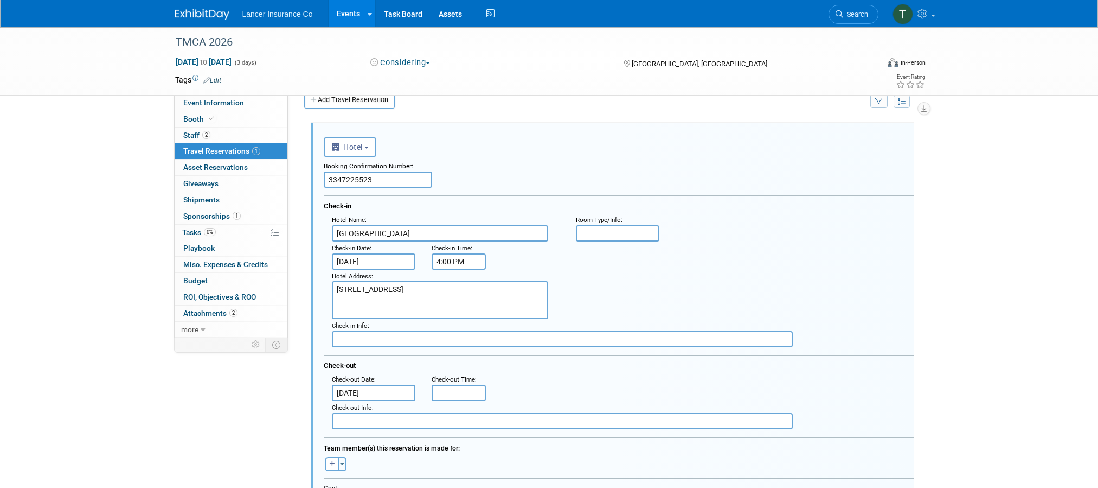
scroll to position [30, 0]
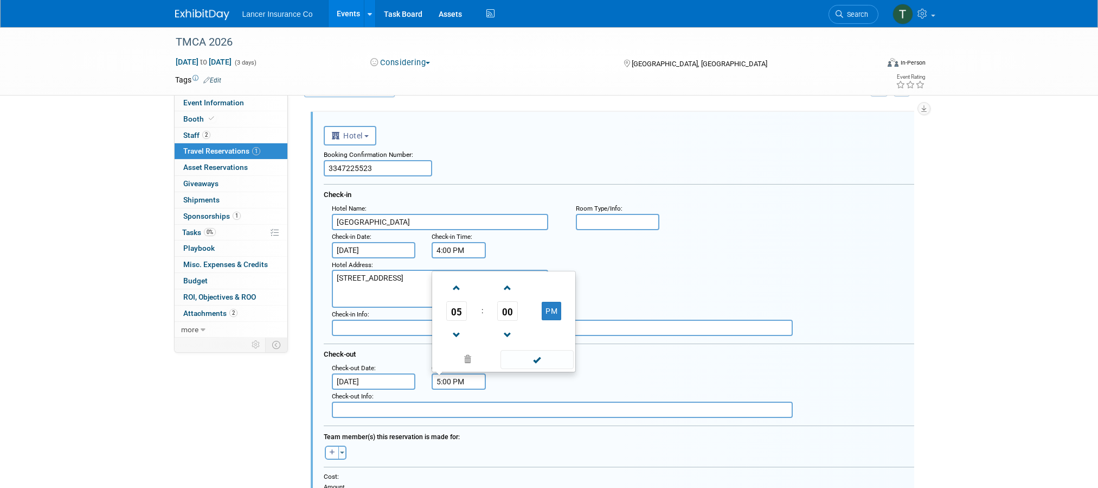
click at [460, 377] on input "5:00 PM" at bounding box center [459, 381] width 54 height 16
click at [457, 315] on span "05" at bounding box center [456, 311] width 21 height 20
click at [545, 330] on td "11" at bounding box center [556, 333] width 35 height 29
click at [550, 310] on button "PM" at bounding box center [552, 311] width 20 height 18
type input "11:00 AM"
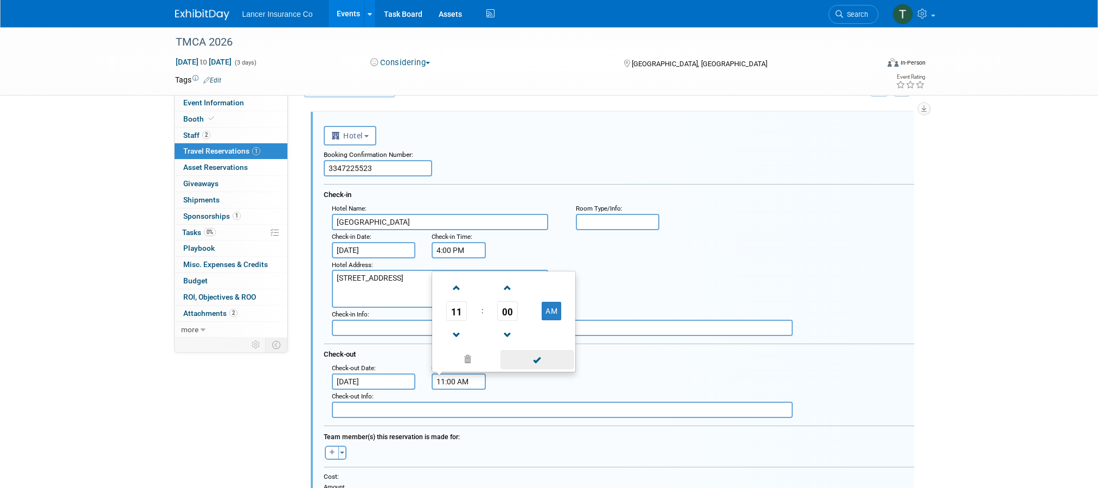
click at [536, 357] on span at bounding box center [537, 359] width 73 height 19
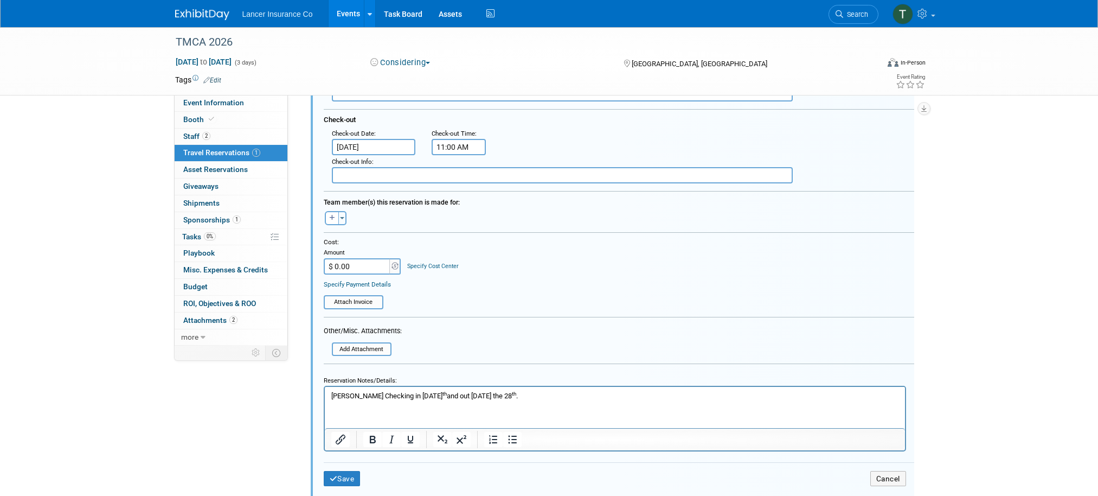
scroll to position [272, 0]
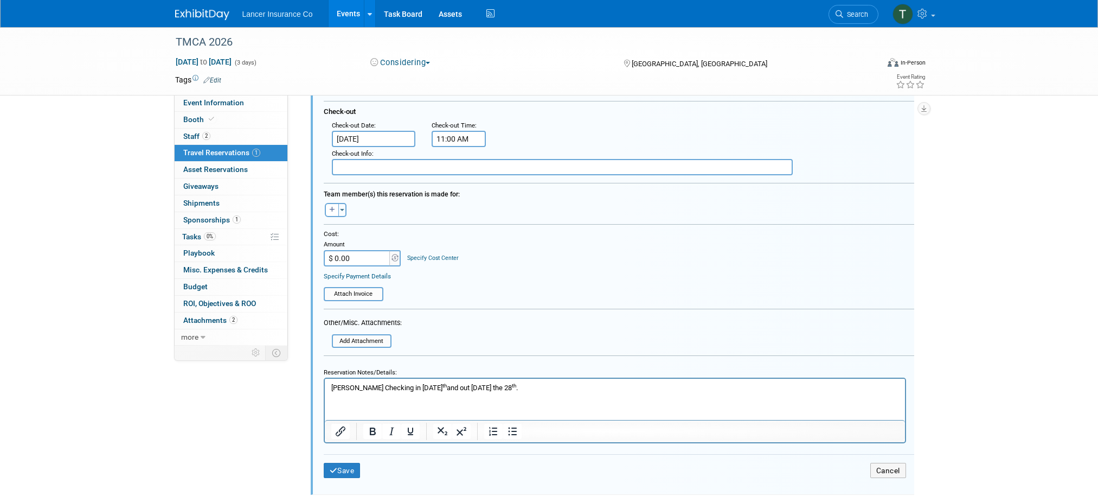
click at [343, 259] on input "$ 0.00" at bounding box center [358, 258] width 68 height 16
paste input "647.19"
type input "$ 647.19"
click at [334, 210] on icon "button" at bounding box center [332, 209] width 5 height 6
select select
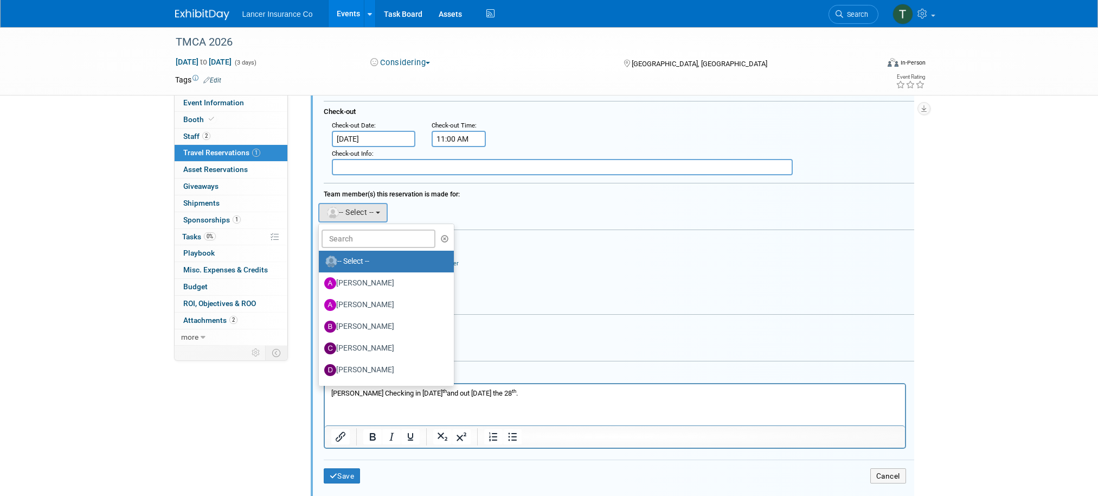
click at [463, 209] on div "Andy remove Ann remove Brandon remove" at bounding box center [619, 211] width 607 height 22
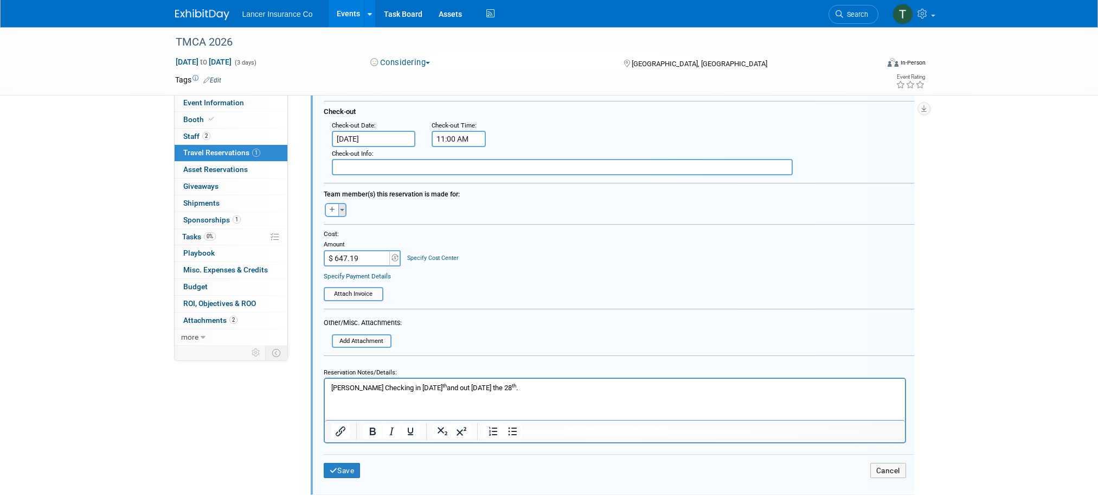
click at [344, 212] on button "Toggle Dropdown" at bounding box center [342, 210] width 8 height 14
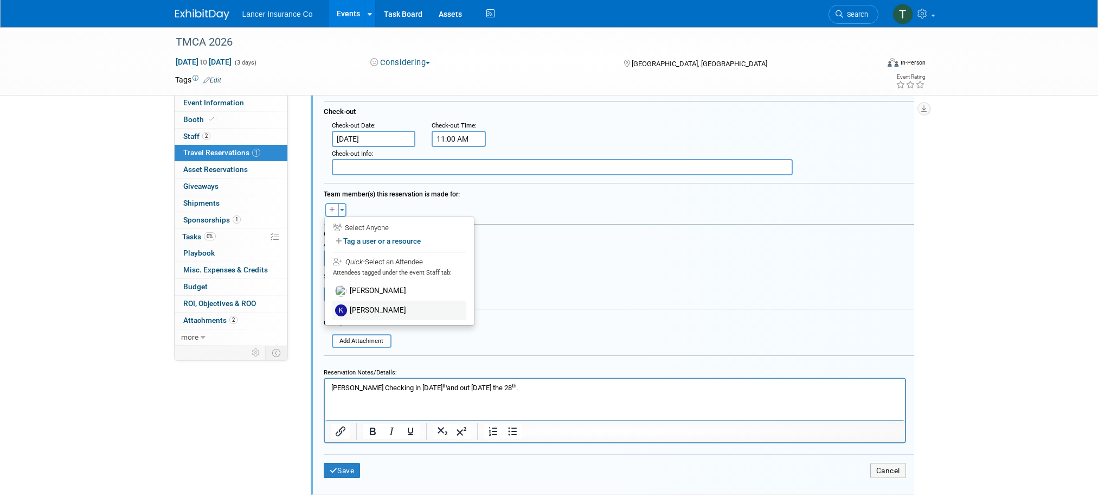
click at [368, 309] on label "[PERSON_NAME]" at bounding box center [399, 310] width 134 height 20
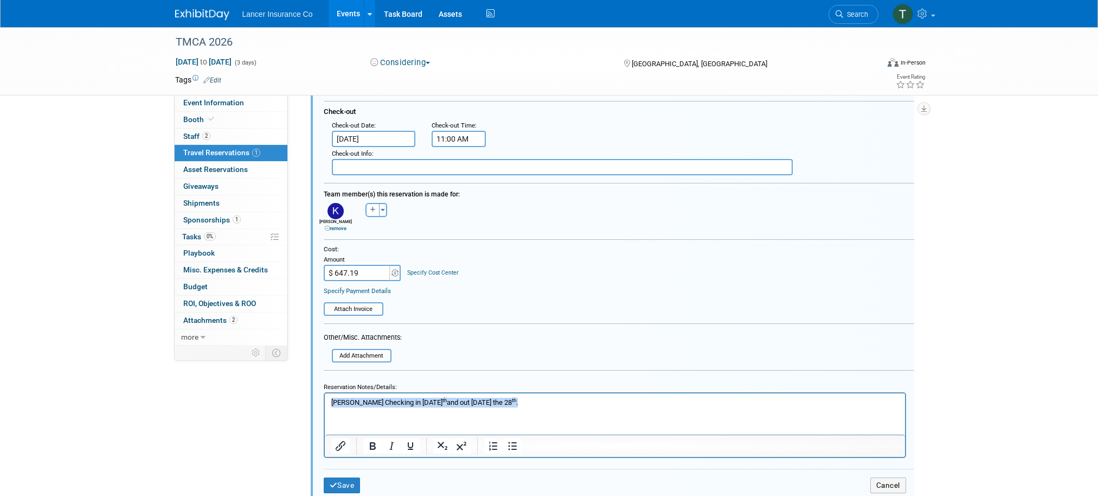
drag, startPoint x: 581, startPoint y: 401, endPoint x: 315, endPoint y: 397, distance: 265.8
click at [324, 397] on html "Kimberlee Checking in Saturday, January 24 th and out on Wednesday the 28 th ." at bounding box center [614, 400] width 580 height 14
click at [355, 305] on input "file" at bounding box center [327, 308] width 111 height 11
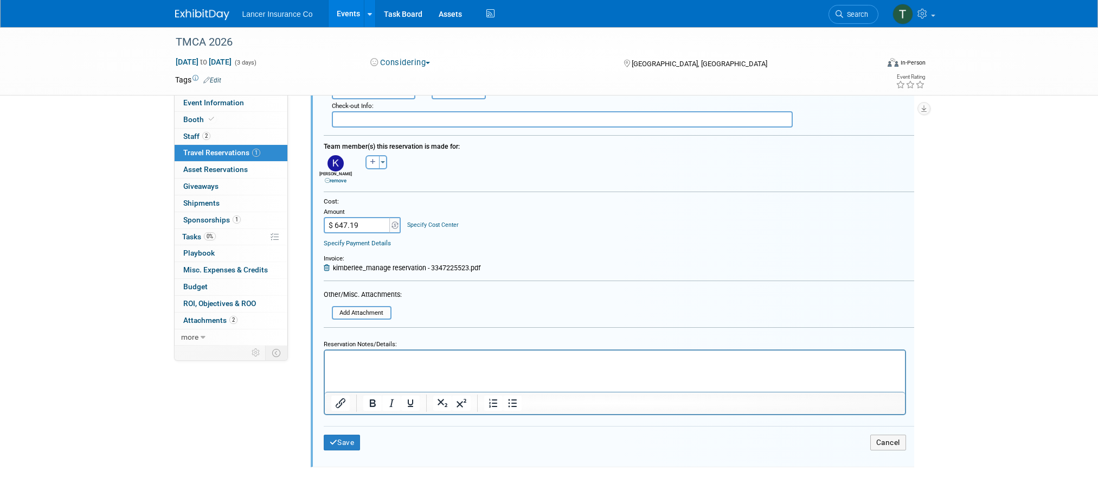
scroll to position [336, 0]
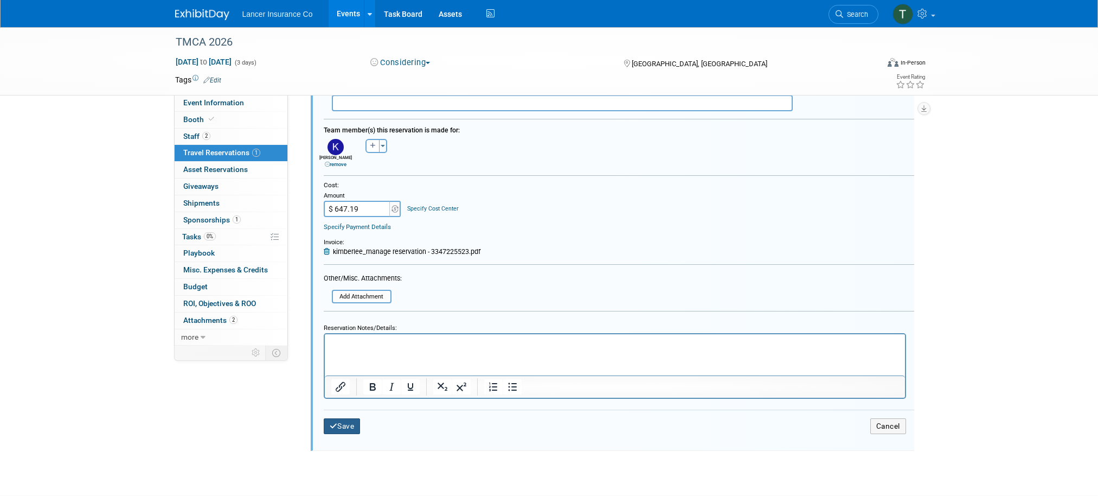
click at [349, 424] on button "Save" at bounding box center [342, 426] width 37 height 16
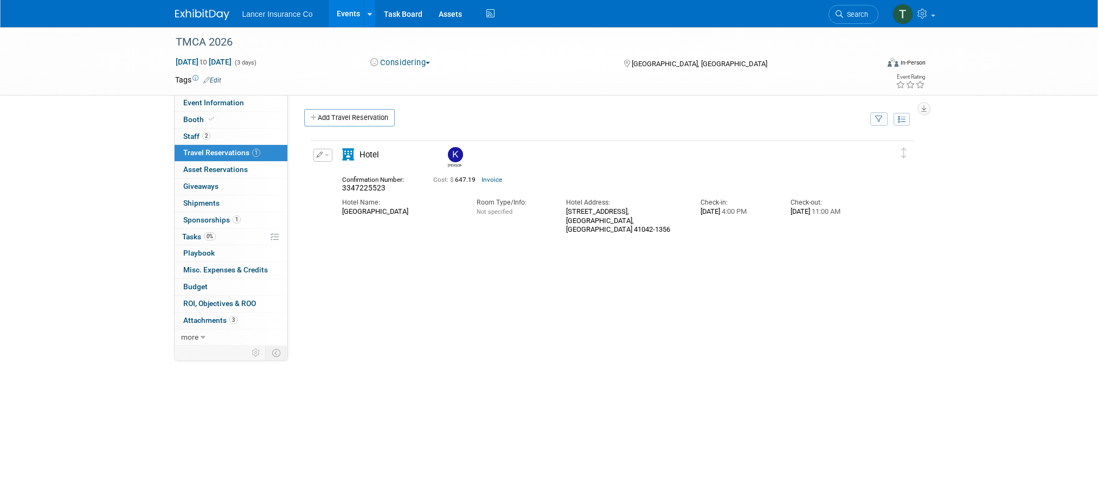
scroll to position [0, 0]
click at [329, 157] on button "button" at bounding box center [322, 155] width 19 height 13
click at [347, 204] on button "Duplicate" at bounding box center [360, 210] width 92 height 16
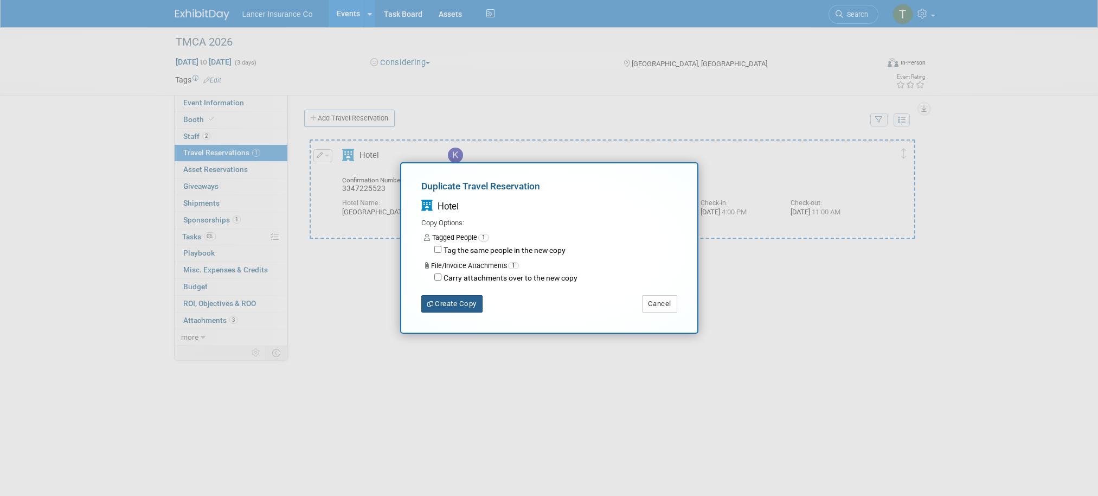
click at [453, 302] on button "Create Copy" at bounding box center [451, 303] width 61 height 17
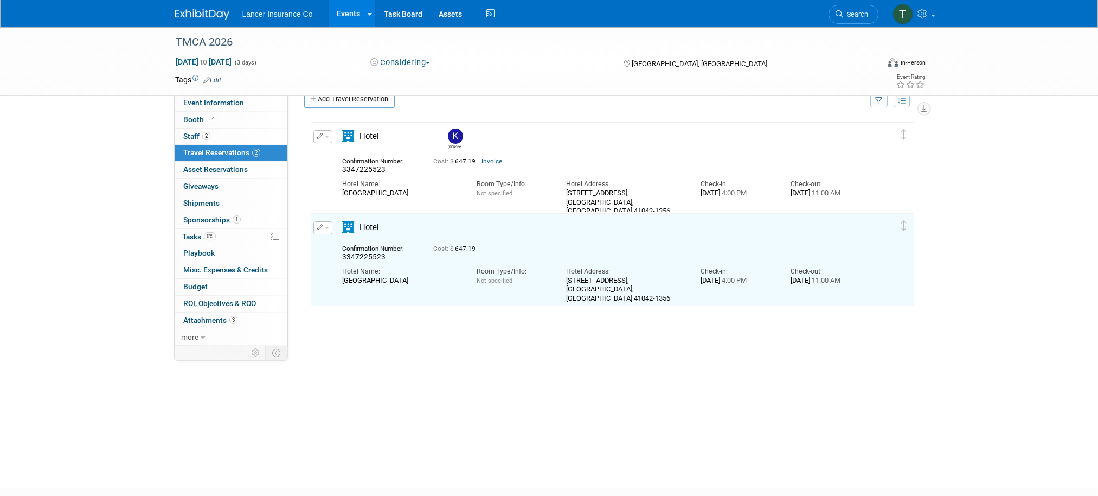
scroll to position [21, 0]
click at [328, 226] on span "button" at bounding box center [327, 226] width 4 height 2
click at [341, 241] on button "Edit Reservation" at bounding box center [360, 245] width 92 height 16
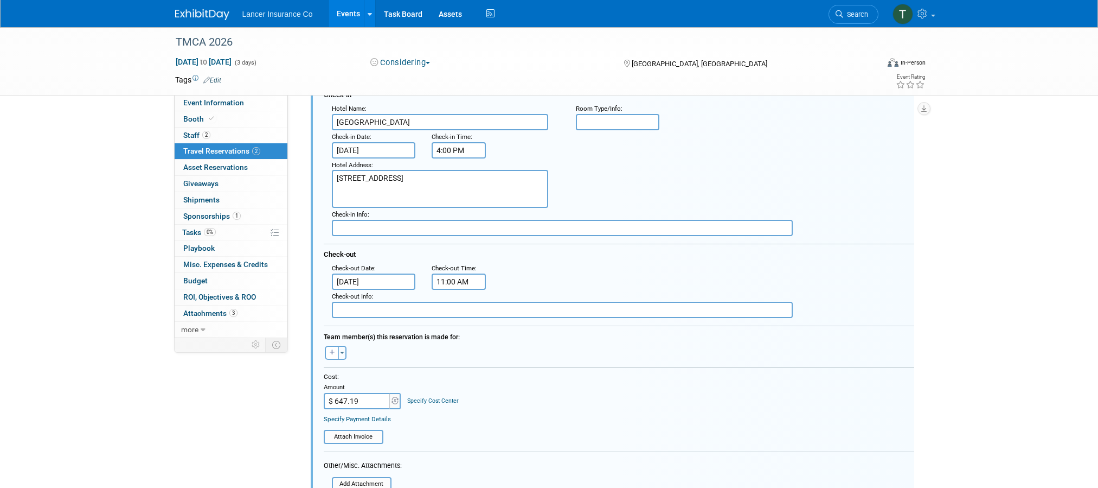
scroll to position [222, 0]
click at [339, 353] on button "Toggle Dropdown" at bounding box center [342, 351] width 8 height 14
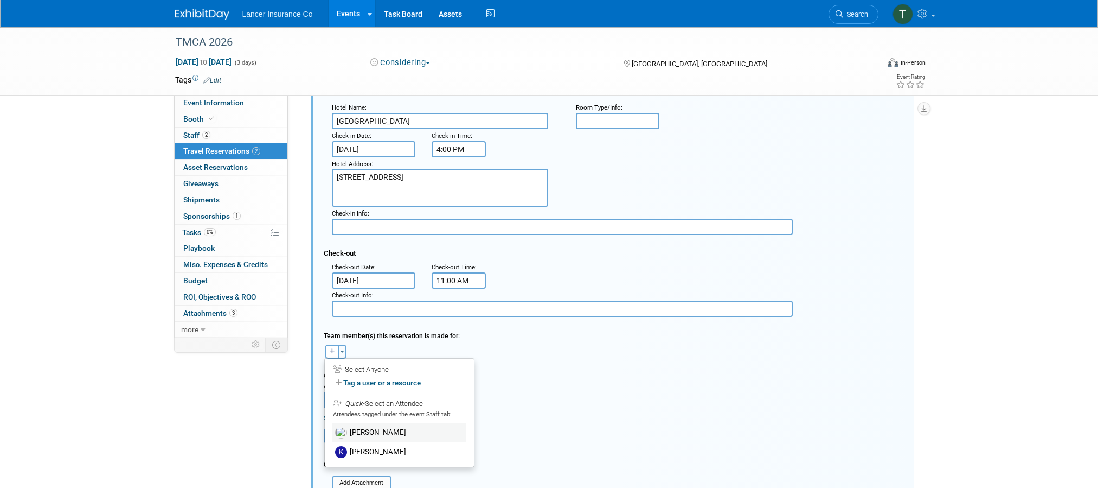
click at [364, 431] on label "[PERSON_NAME]" at bounding box center [399, 432] width 134 height 20
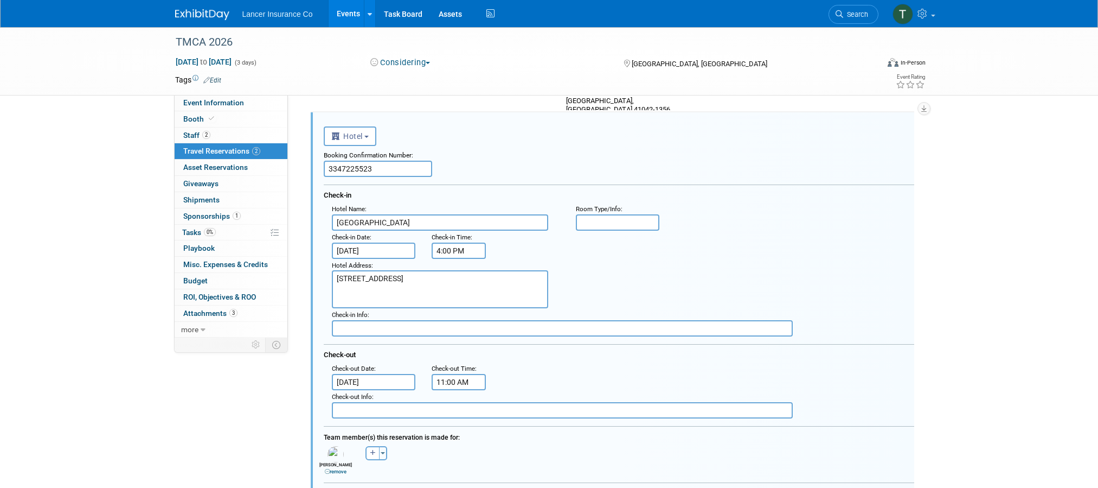
scroll to position [56, 0]
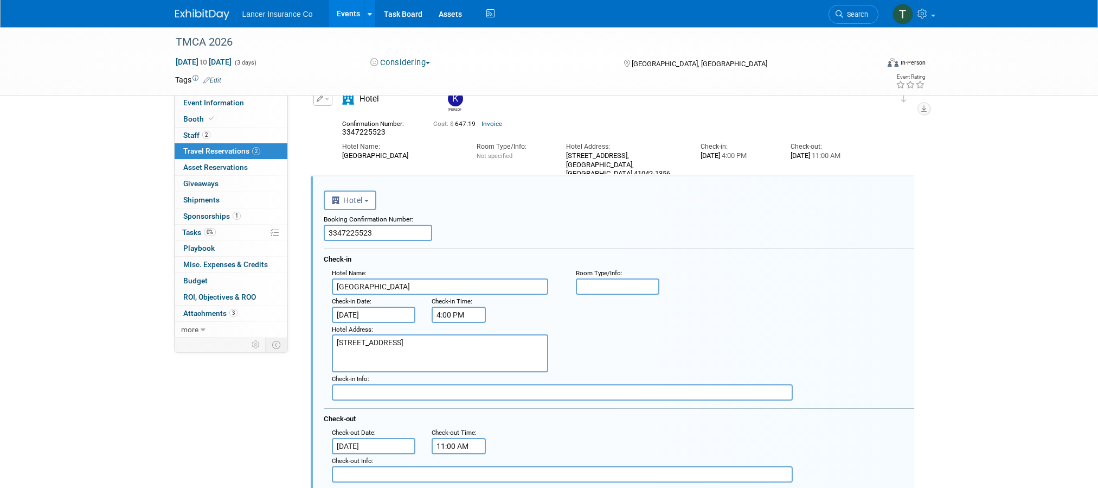
drag, startPoint x: 379, startPoint y: 235, endPoint x: 302, endPoint y: 232, distance: 77.1
click at [302, 232] on div "[PERSON_NAME]" at bounding box center [609, 434] width 627 height 716
drag, startPoint x: 380, startPoint y: 232, endPoint x: 311, endPoint y: 233, distance: 69.4
click at [311, 233] on div "<i class="fas fa-plane" style="padding: 6px 4px 6px 1px;"></i> Flight <i class=…" at bounding box center [613, 490] width 604 height 629
paste input "348627"
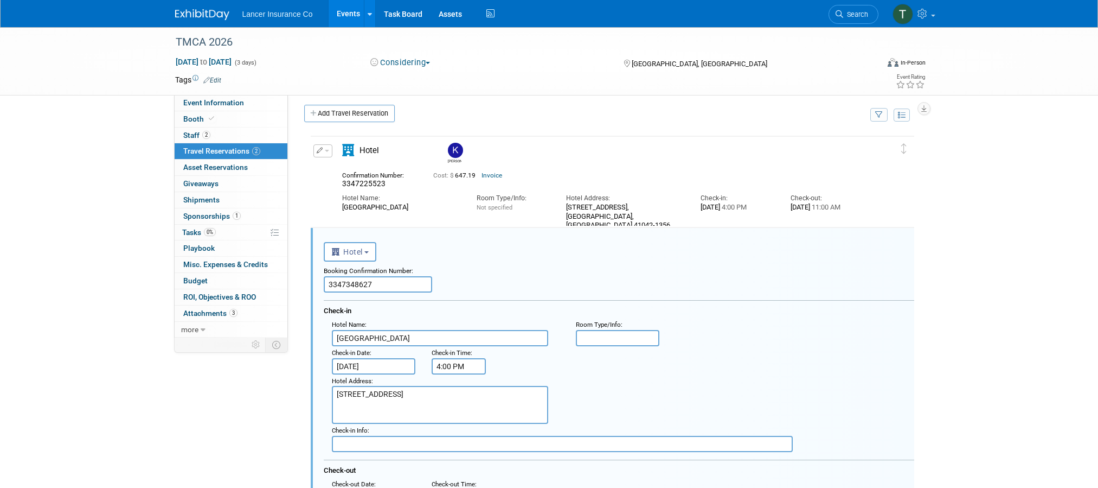
scroll to position [0, 0]
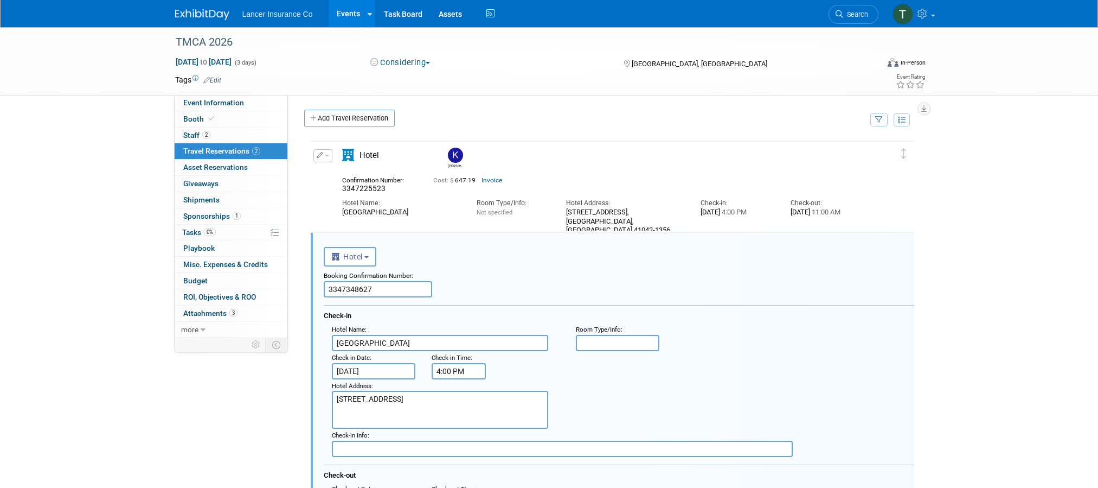
type input "3347348627"
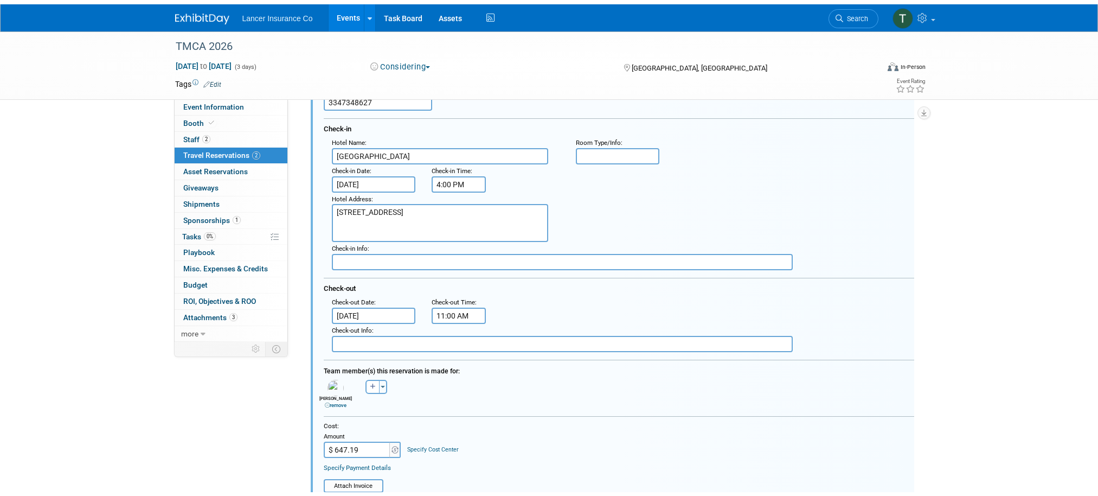
scroll to position [350, 0]
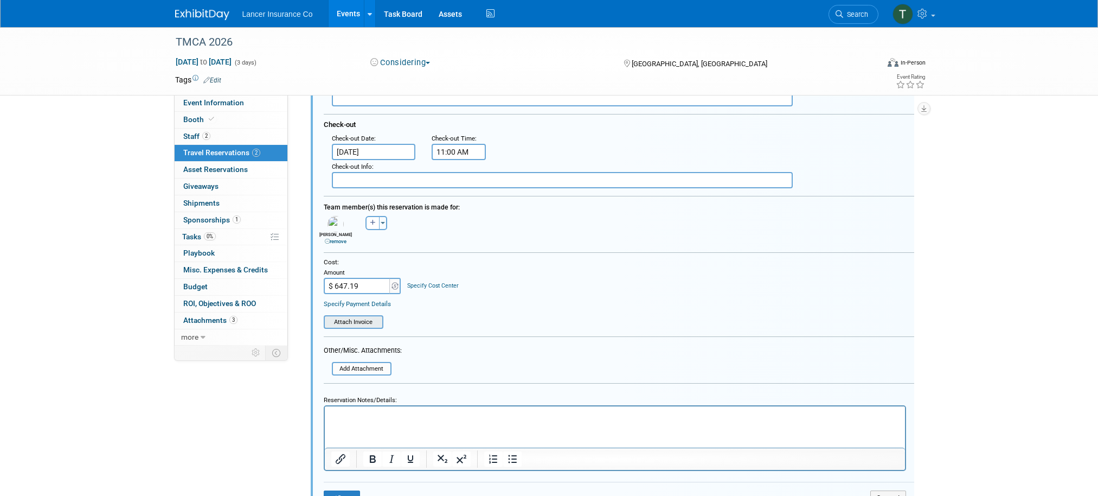
click at [363, 318] on input "file" at bounding box center [327, 321] width 111 height 11
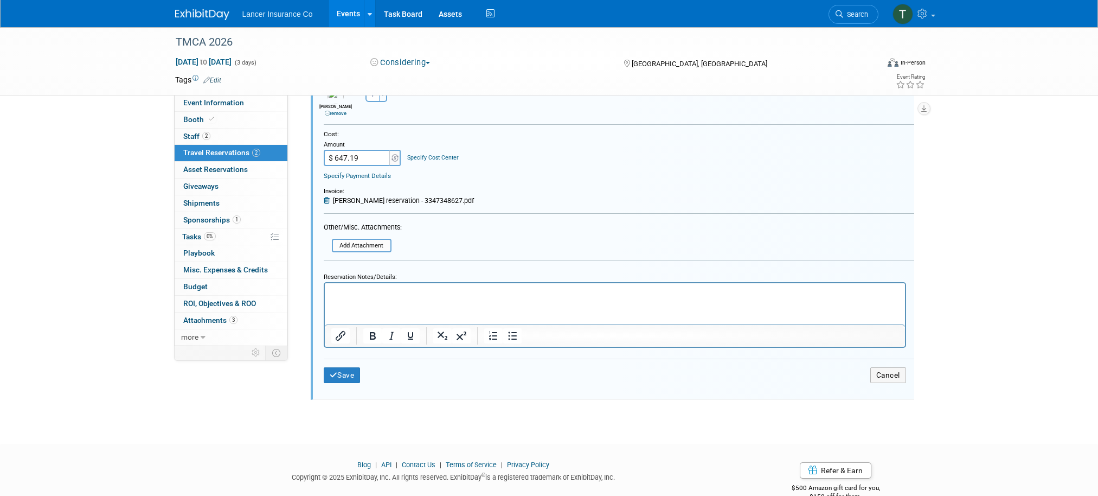
scroll to position [502, 0]
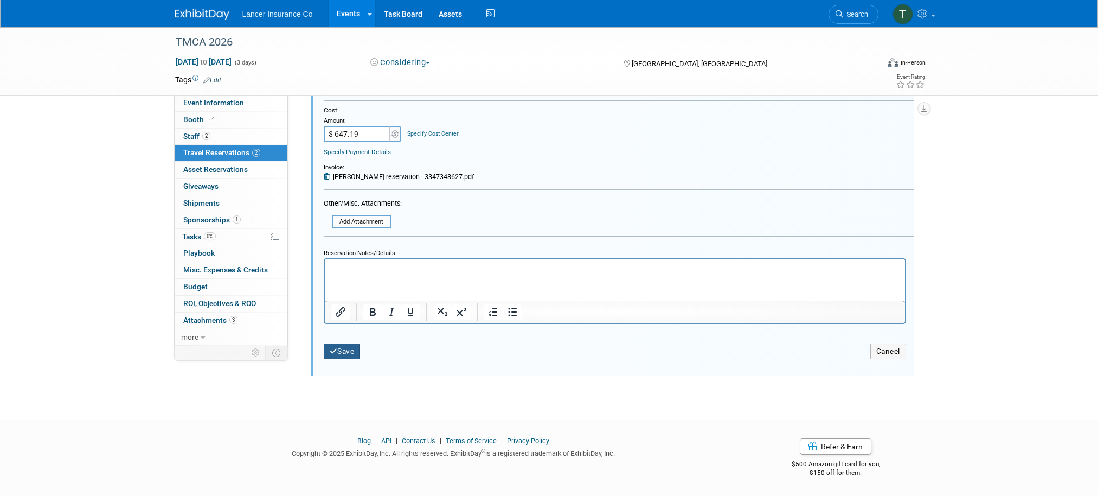
click at [355, 350] on button "Save" at bounding box center [342, 351] width 37 height 16
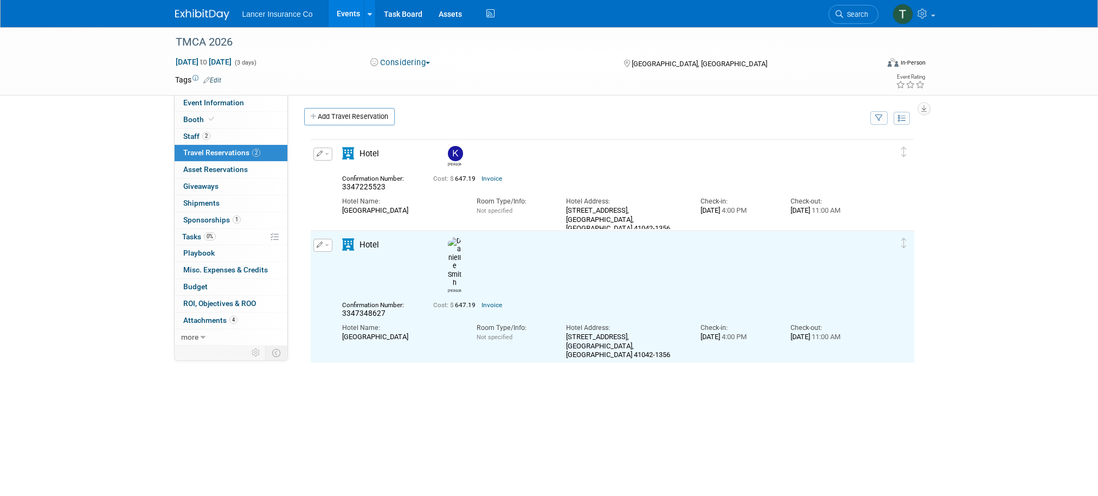
scroll to position [0, 0]
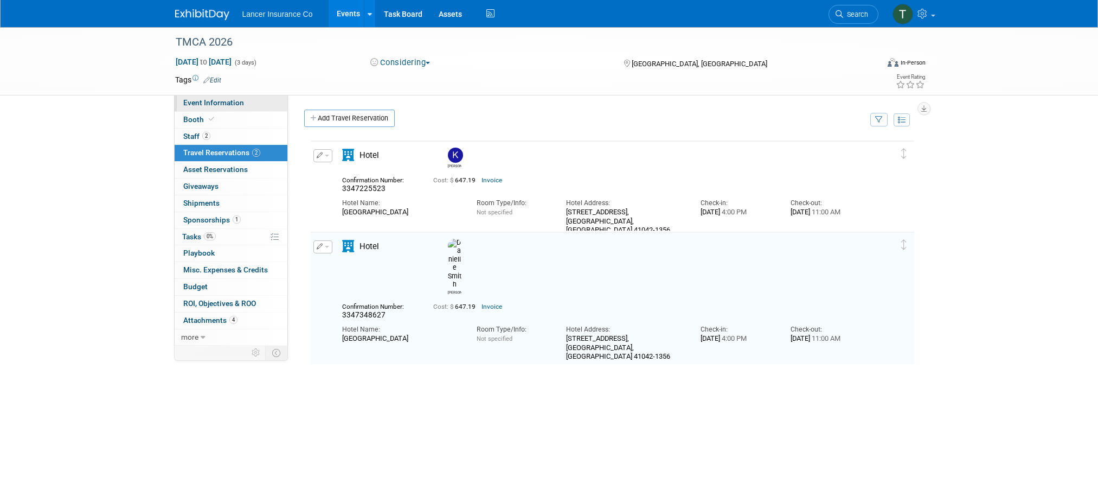
click at [195, 104] on span "Event Information" at bounding box center [213, 102] width 61 height 9
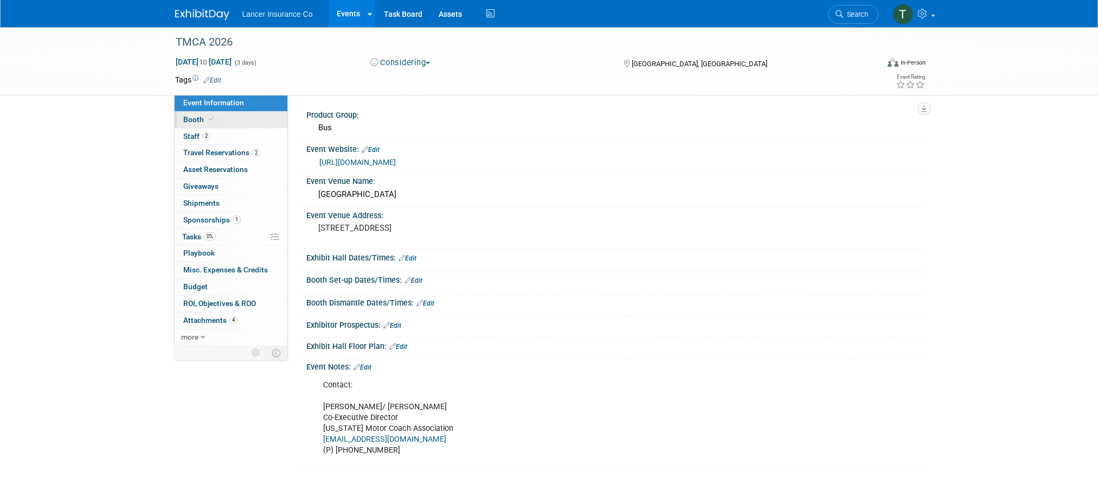
click at [197, 125] on link "Booth" at bounding box center [231, 120] width 113 height 16
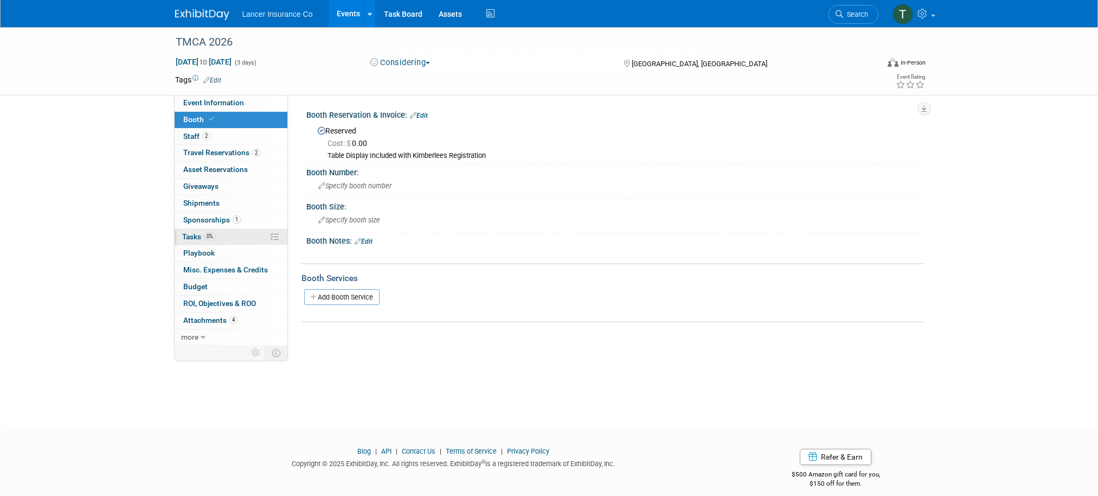
click at [194, 238] on span "Tasks 0%" at bounding box center [199, 236] width 34 height 9
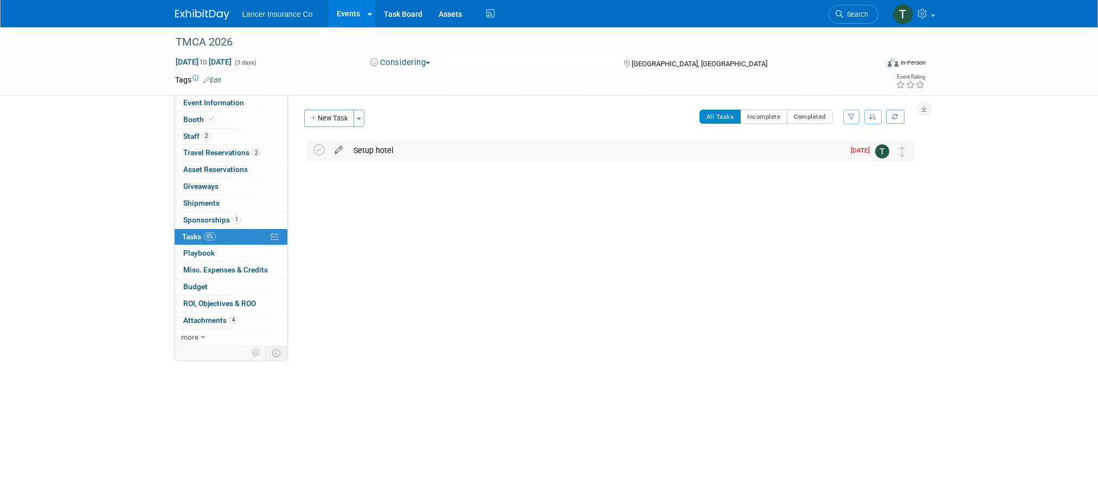
click at [340, 150] on icon at bounding box center [338, 148] width 19 height 14
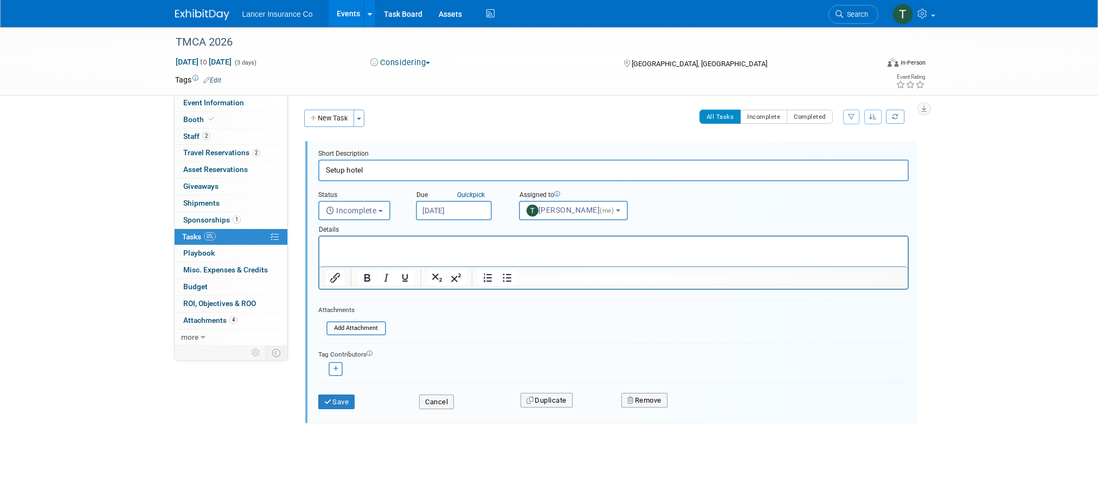
drag, startPoint x: 375, startPoint y: 169, endPoint x: 310, endPoint y: 161, distance: 65.0
click at [310, 161] on form "Short Description Setup hotel Status <i class="far fa-clock" style="padding: 6p…" at bounding box center [613, 284] width 607 height 271
type input "Ship items to hotel"
click at [438, 214] on input "Oct 13, 2025" at bounding box center [454, 211] width 76 height 20
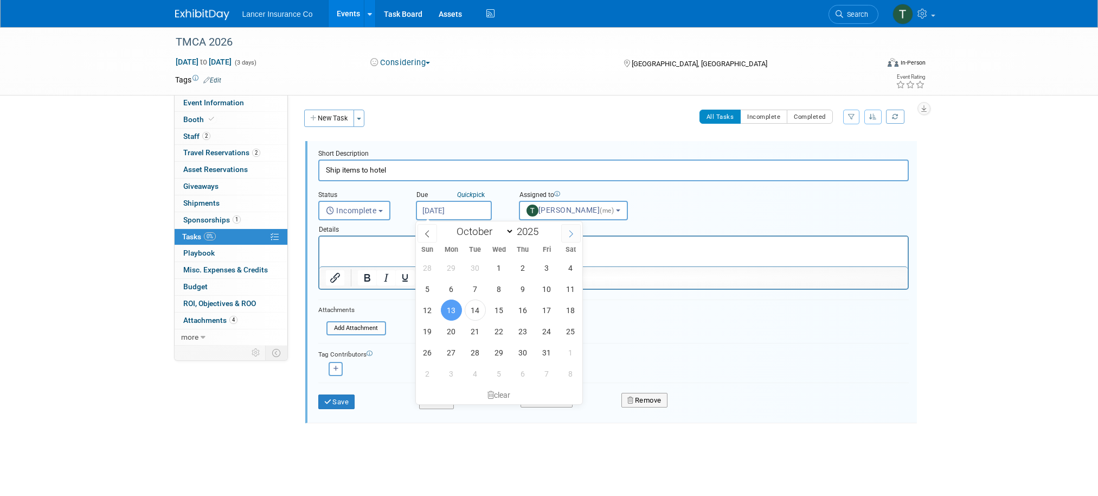
click at [574, 236] on icon at bounding box center [571, 234] width 8 height 8
select select "11"
click at [574, 236] on icon at bounding box center [571, 234] width 8 height 8
type input "2026"
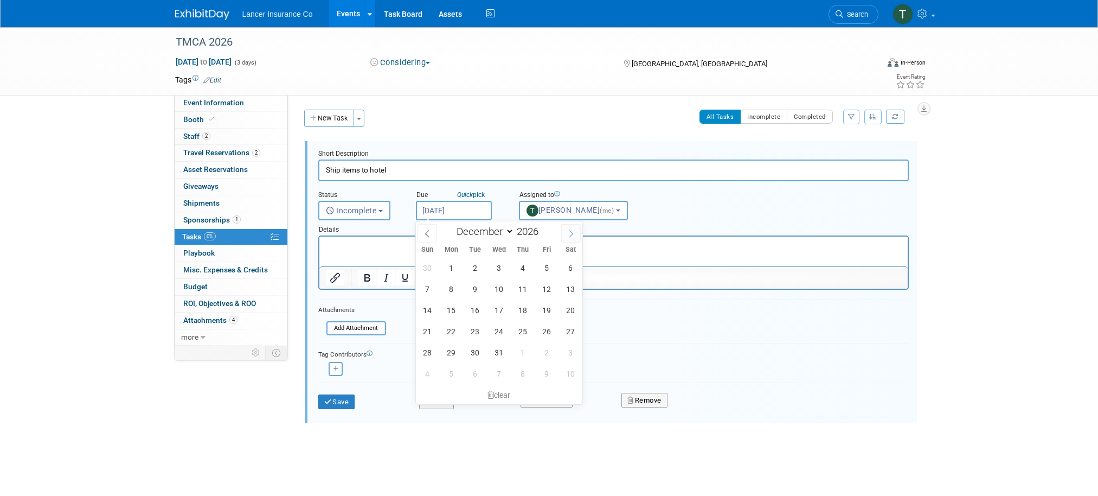
select select "0"
click at [454, 311] on span "12" at bounding box center [451, 309] width 21 height 21
type input "Jan 12, 2026"
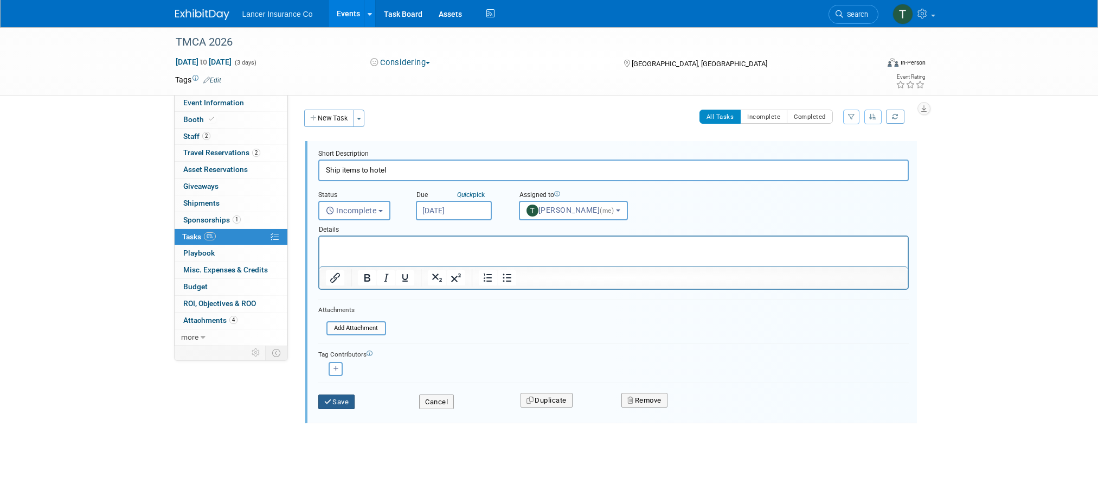
click at [338, 402] on button "Save" at bounding box center [336, 401] width 37 height 15
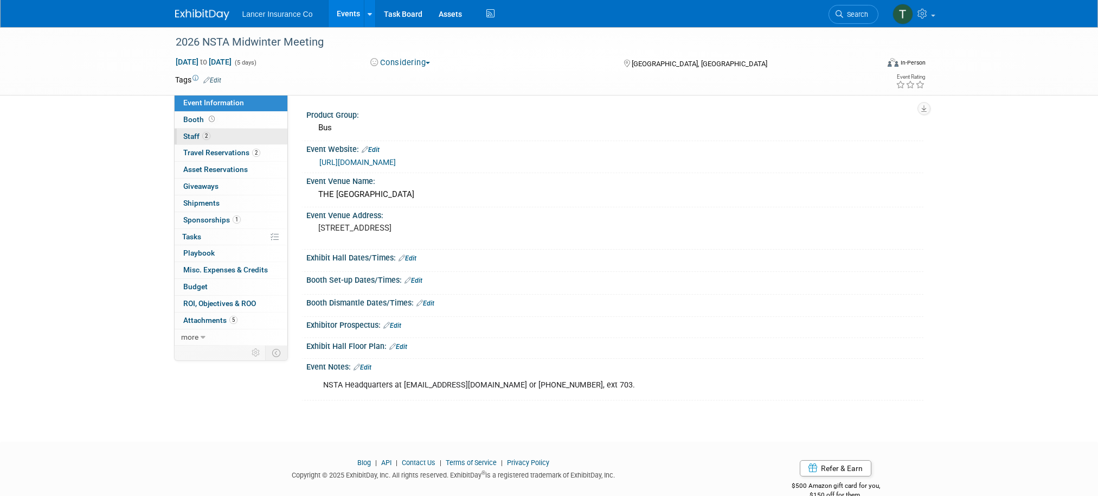
click at [193, 138] on span "Staff 2" at bounding box center [196, 136] width 27 height 9
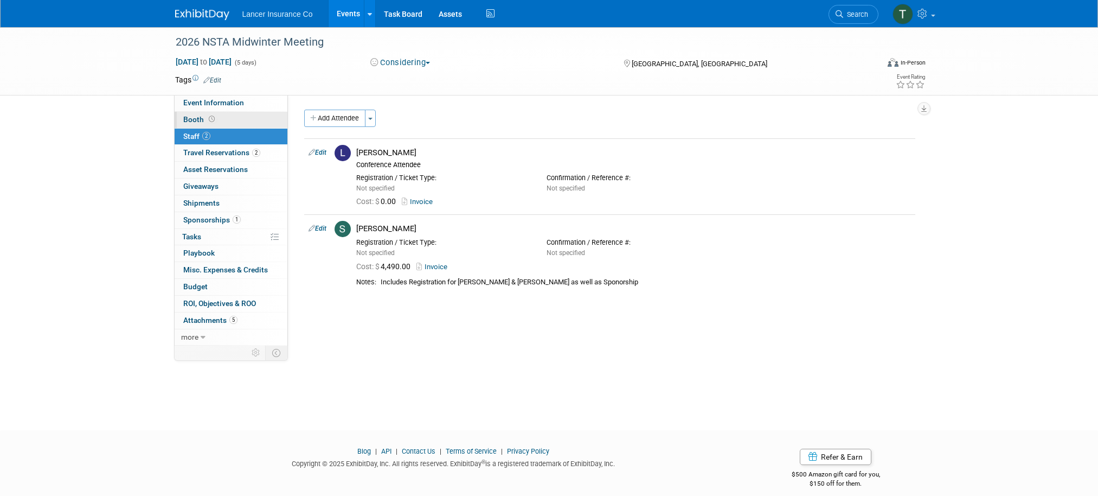
click at [195, 116] on span "Booth" at bounding box center [200, 119] width 34 height 9
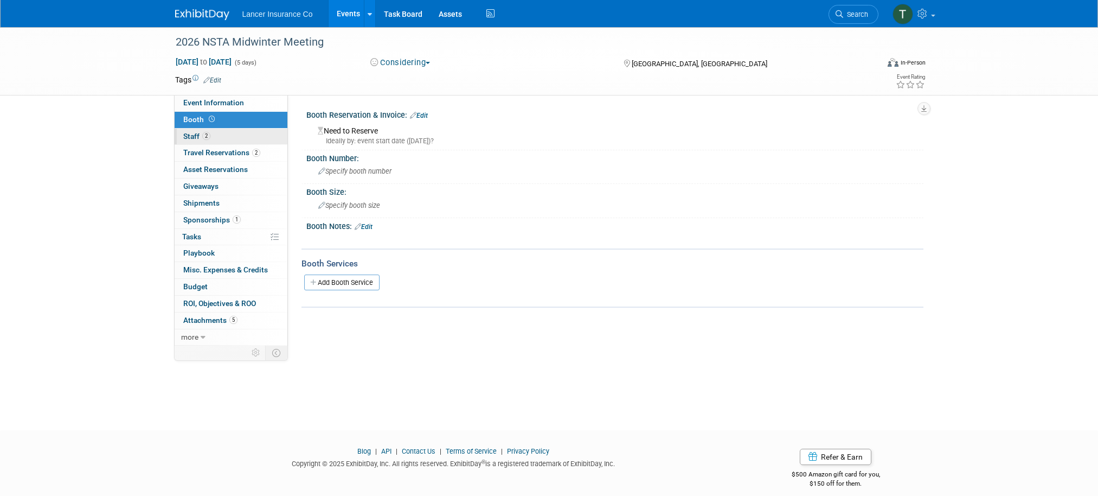
click at [195, 129] on link "2 Staff 2" at bounding box center [231, 137] width 113 height 16
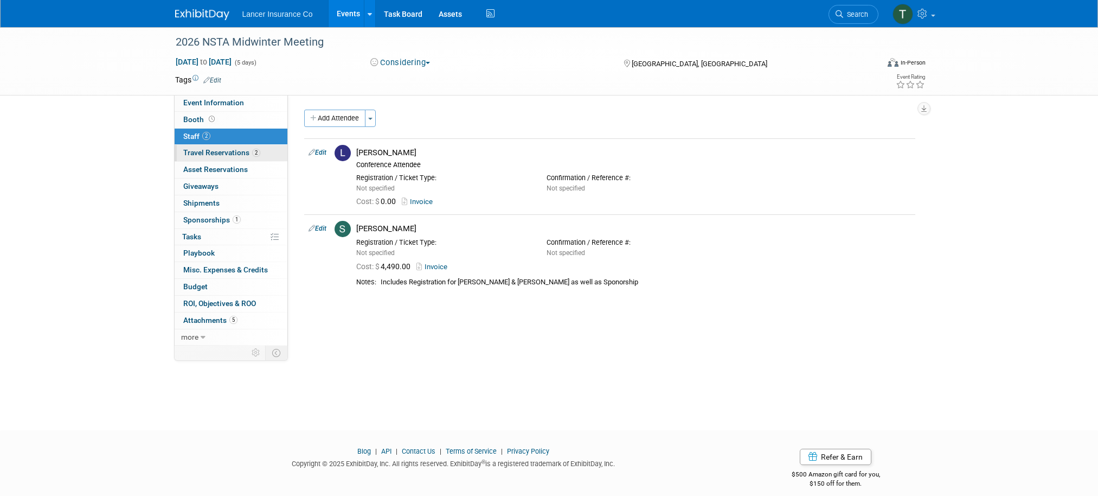
click at [208, 150] on span "Travel Reservations 2" at bounding box center [221, 152] width 77 height 9
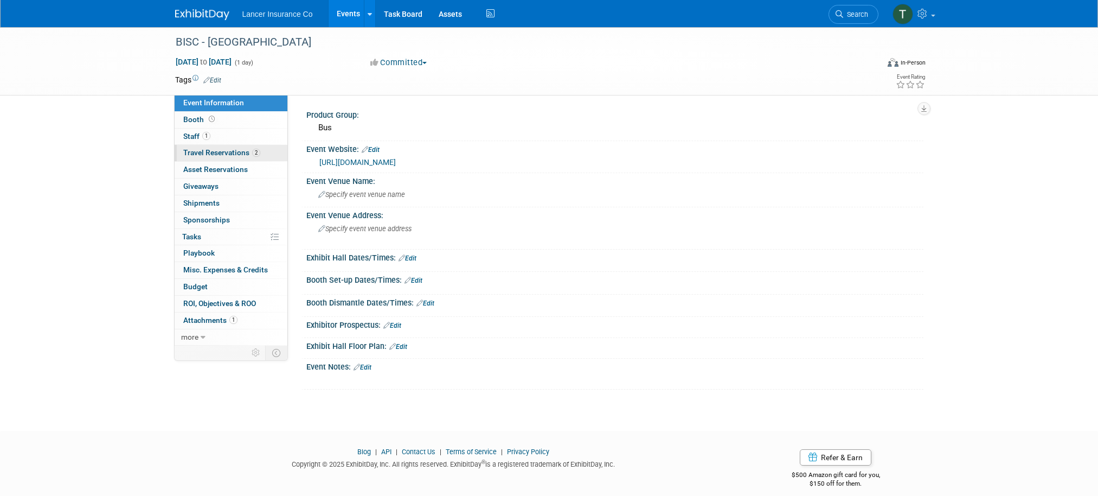
click at [219, 157] on link "2 Travel Reservations 2" at bounding box center [231, 153] width 113 height 16
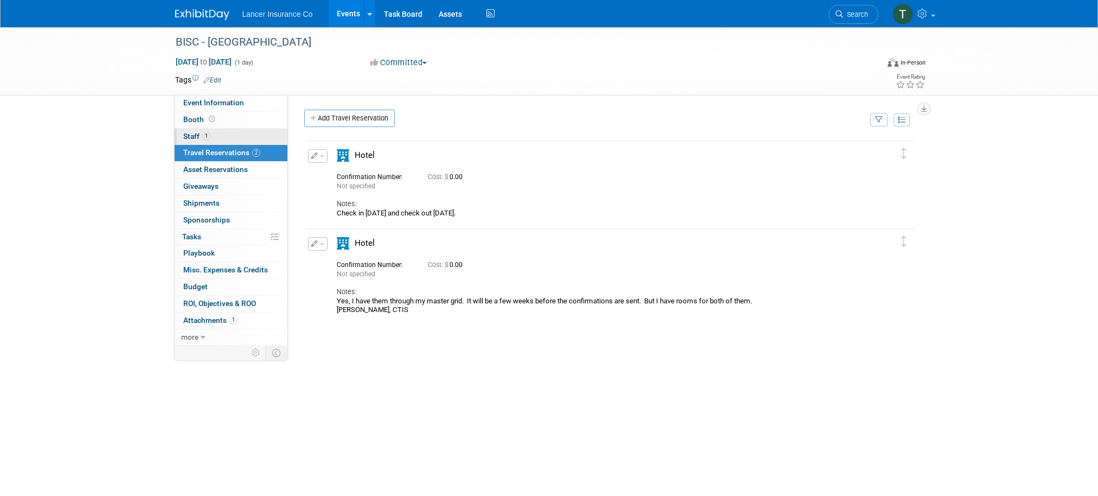
click at [191, 138] on span "Staff 1" at bounding box center [196, 136] width 27 height 9
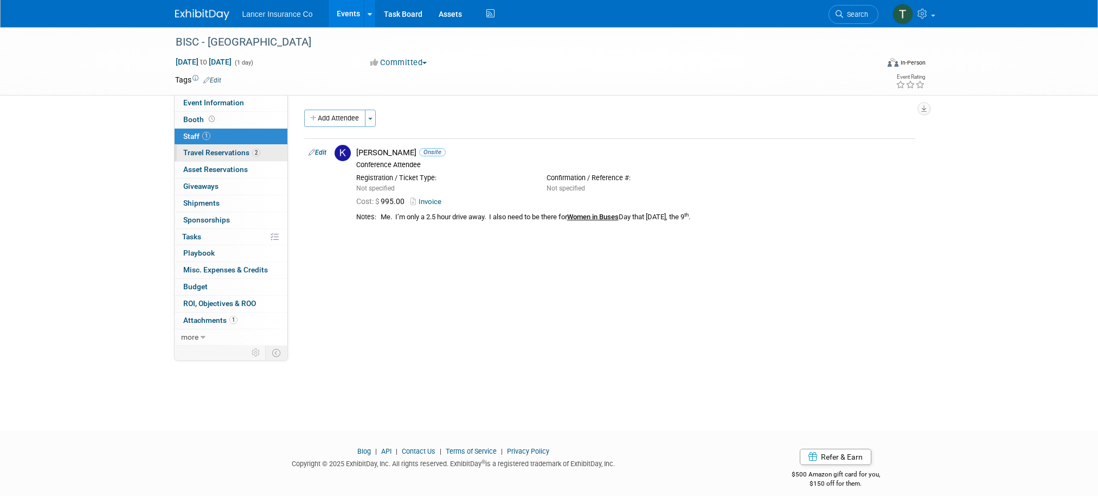
click at [205, 153] on span "Travel Reservations 2" at bounding box center [221, 152] width 77 height 9
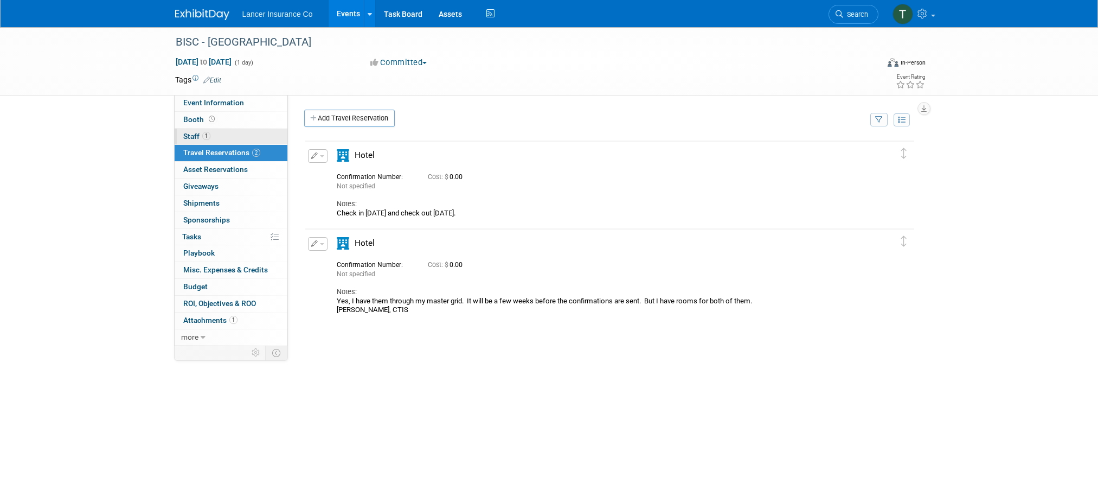
click at [193, 137] on span "Staff 1" at bounding box center [196, 136] width 27 height 9
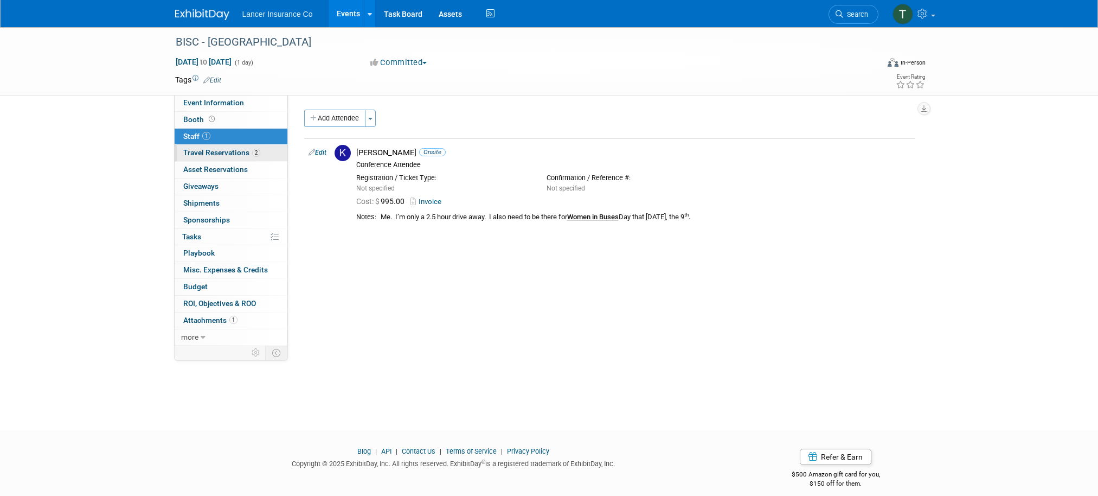
click at [200, 150] on span "Travel Reservations 2" at bounding box center [221, 152] width 77 height 9
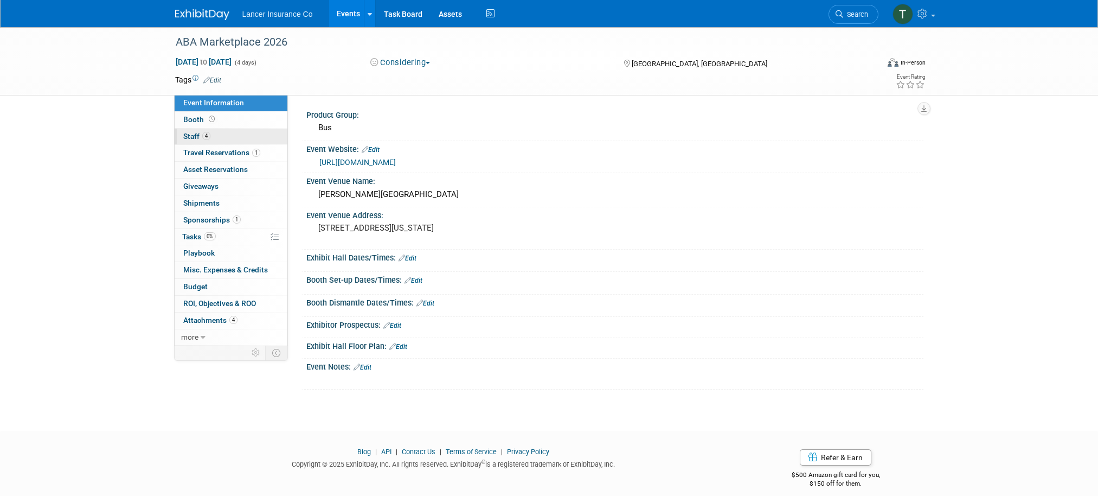
click at [195, 135] on span "Staff 4" at bounding box center [196, 136] width 27 height 9
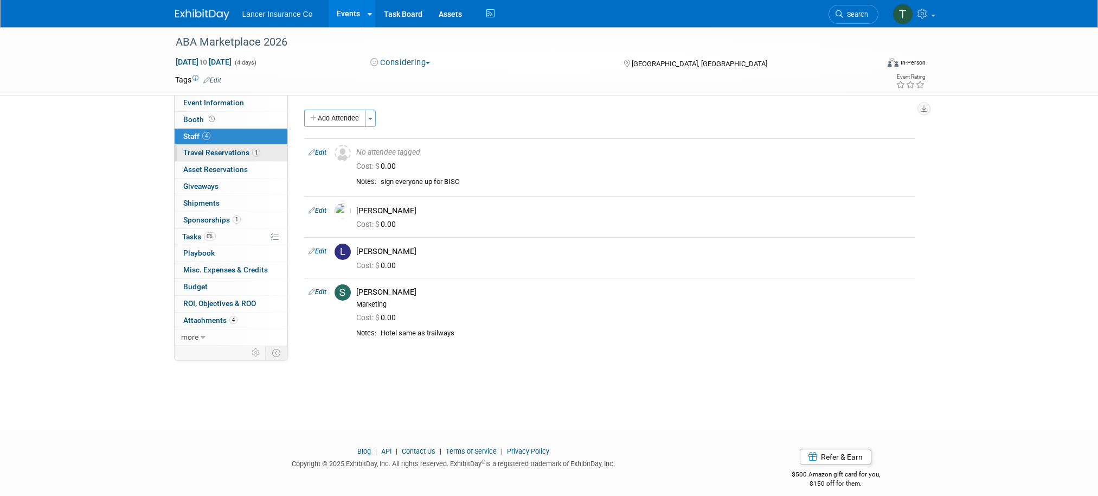
click at [207, 151] on span "Travel Reservations 1" at bounding box center [221, 152] width 77 height 9
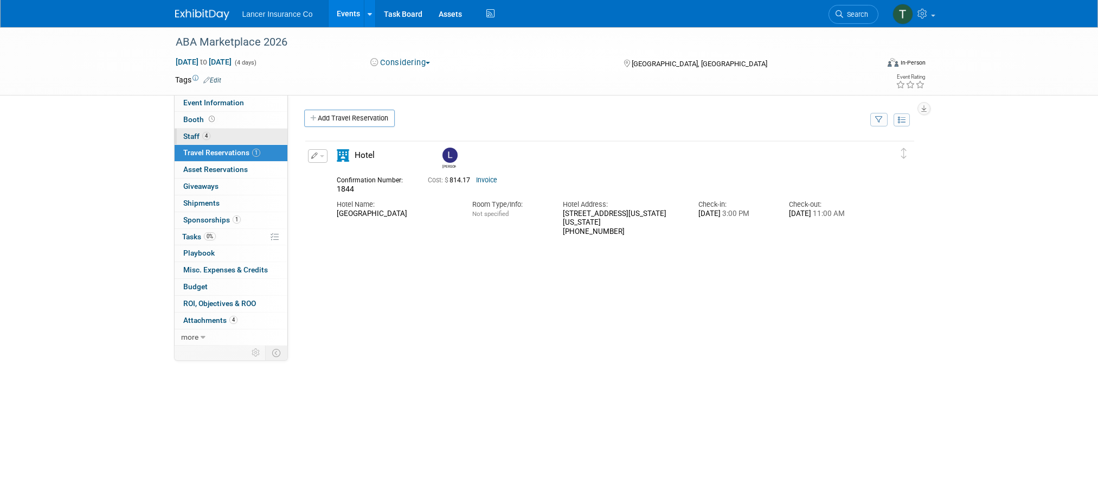
click at [194, 136] on span "Staff 4" at bounding box center [196, 136] width 27 height 9
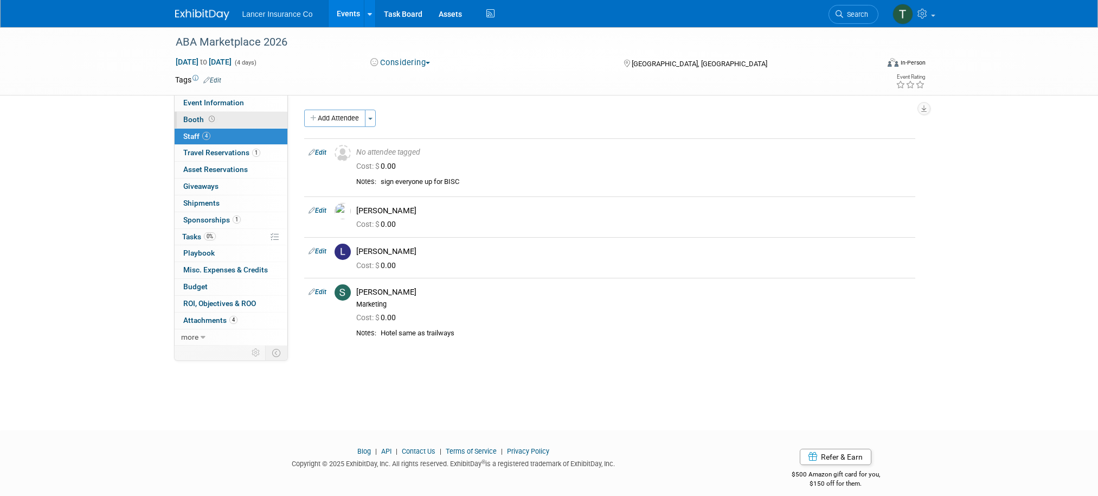
click at [191, 117] on span "Booth" at bounding box center [200, 119] width 34 height 9
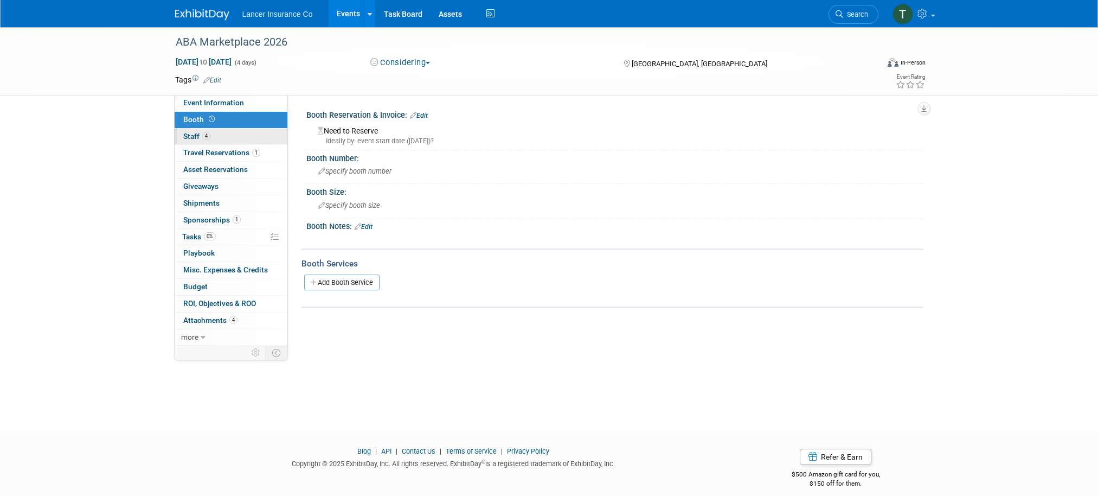
click at [192, 138] on span "Staff 4" at bounding box center [196, 136] width 27 height 9
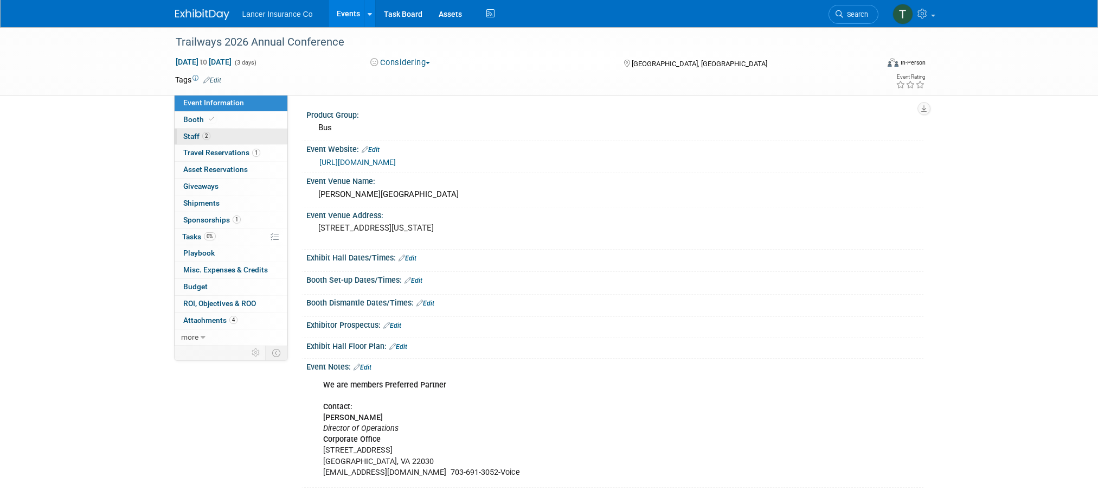
click at [194, 138] on span "Staff 2" at bounding box center [196, 136] width 27 height 9
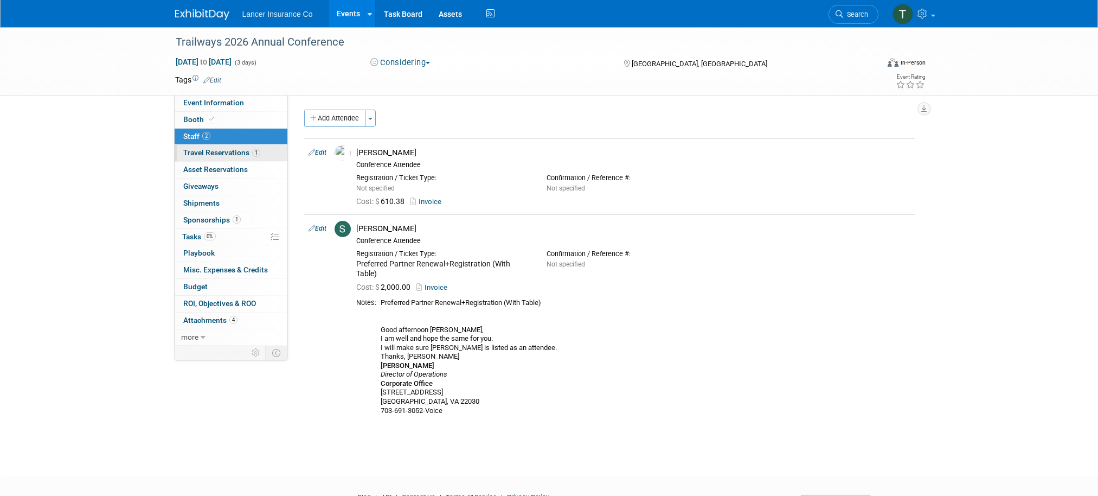
click at [210, 148] on span "Travel Reservations 1" at bounding box center [221, 152] width 77 height 9
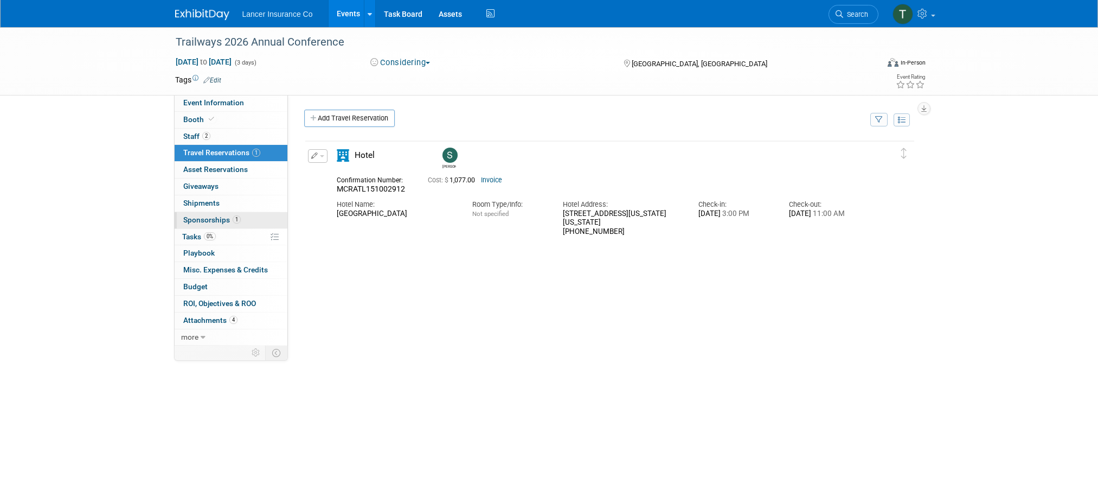
click at [200, 219] on span "Sponsorships 1" at bounding box center [211, 219] width 57 height 9
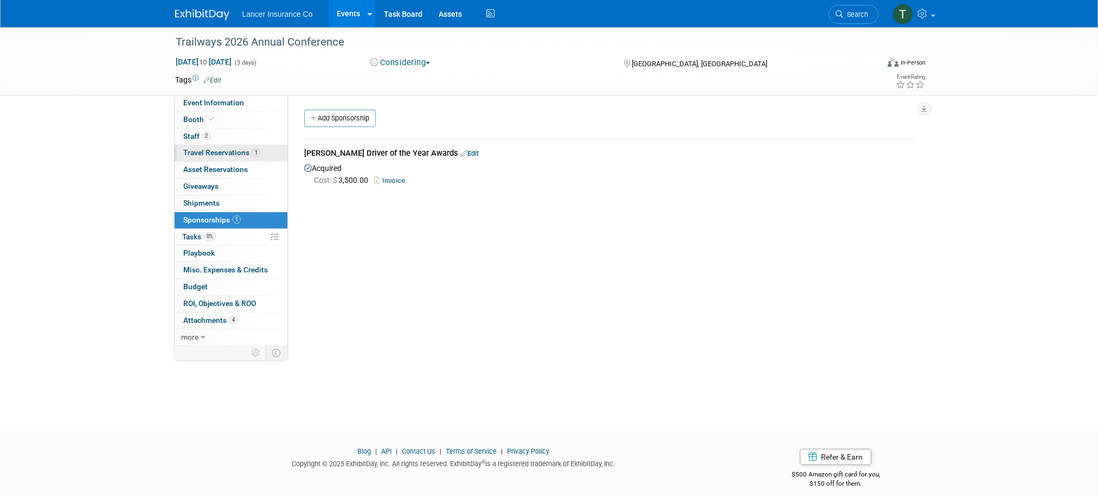
click at [201, 156] on span "Travel Reservations 1" at bounding box center [221, 152] width 77 height 9
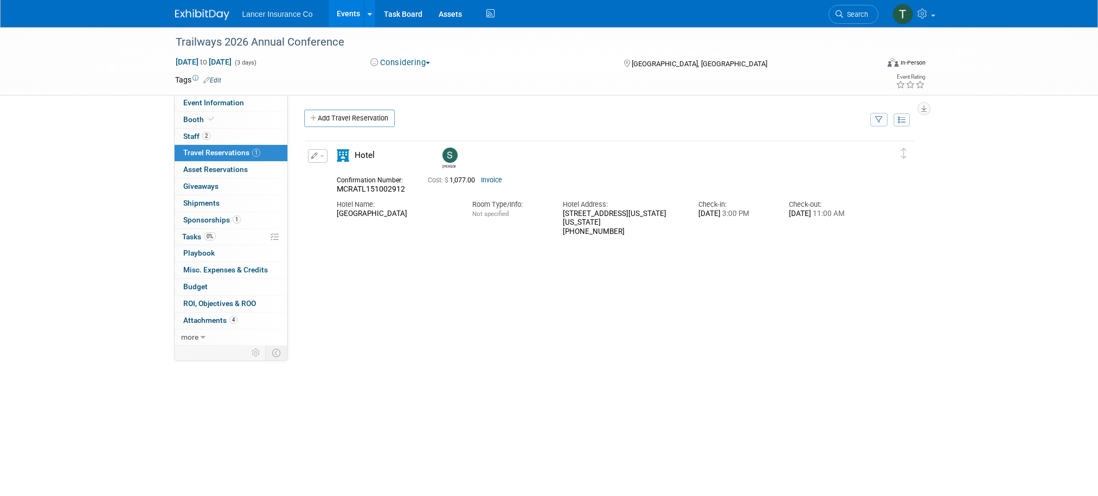
click at [197, 151] on span "Travel Reservations 1" at bounding box center [221, 152] width 77 height 9
click at [349, 120] on link "Add Travel Reservation" at bounding box center [349, 118] width 91 height 17
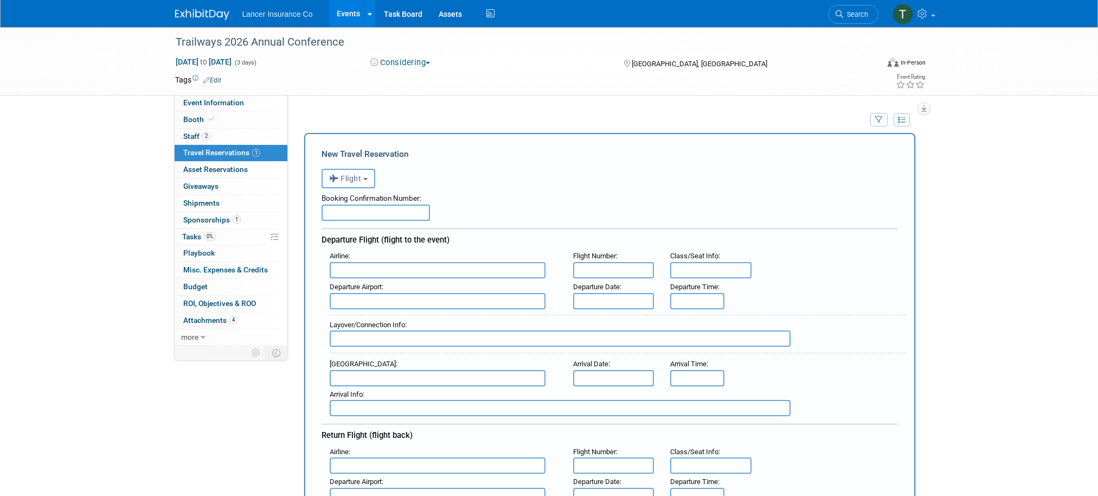
click at [336, 181] on icon "button" at bounding box center [335, 178] width 12 height 14
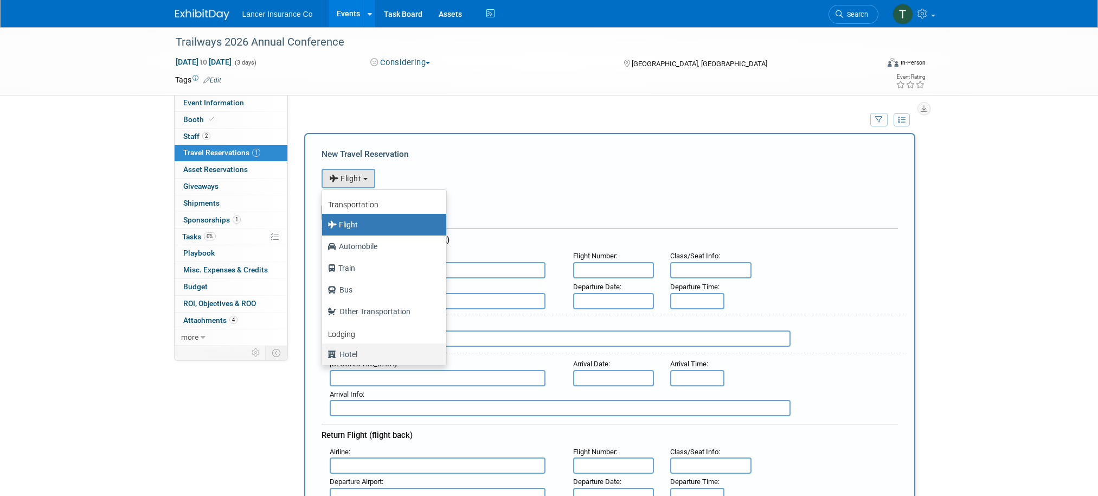
drag, startPoint x: 359, startPoint y: 350, endPoint x: 335, endPoint y: 229, distance: 123.4
click at [336, 231] on ul "Transportation Flight Automobile Train Bus Other Transportation Lodging Hotel B…" at bounding box center [384, 277] width 125 height 176
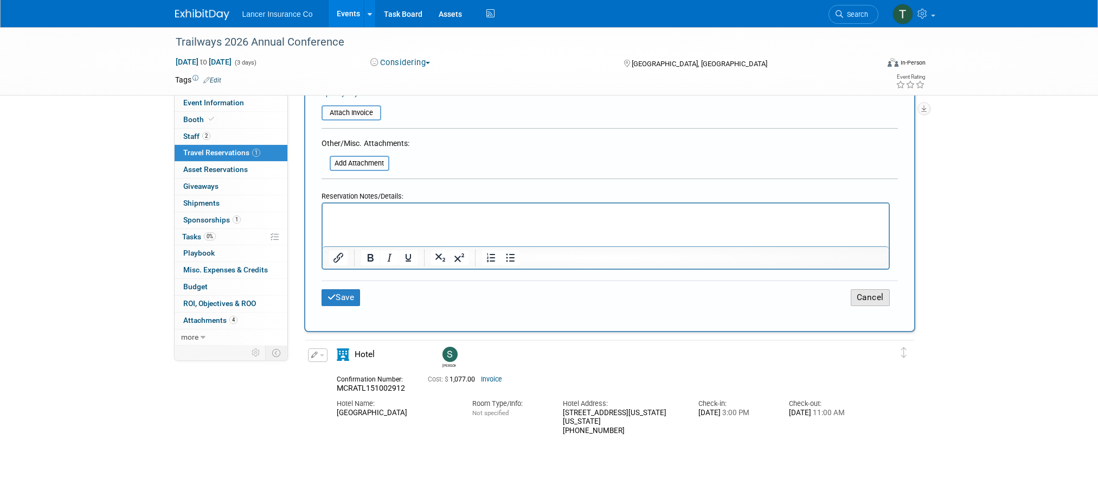
drag, startPoint x: 856, startPoint y: 300, endPoint x: 836, endPoint y: 299, distance: 20.6
click at [857, 300] on button "Cancel" at bounding box center [870, 297] width 39 height 17
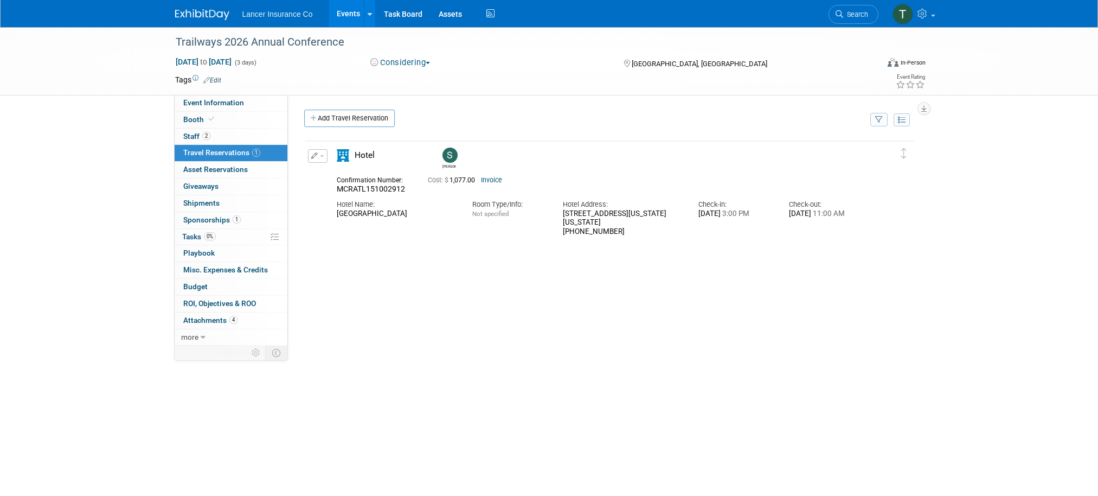
click at [323, 152] on button "button" at bounding box center [318, 156] width 20 height 14
click at [342, 208] on button "Duplicate" at bounding box center [355, 211] width 92 height 16
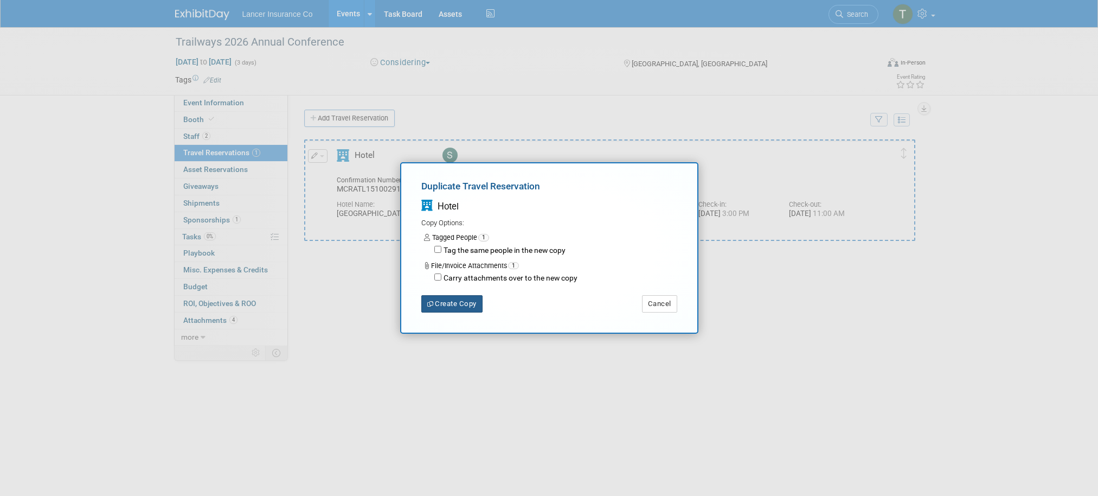
click at [465, 310] on button "Create Copy" at bounding box center [451, 303] width 61 height 17
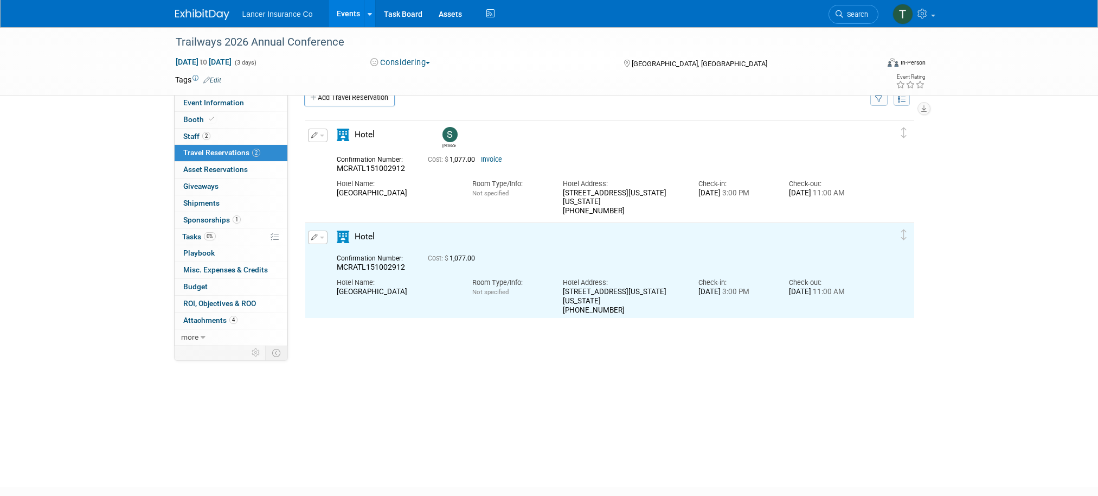
click at [319, 234] on button "button" at bounding box center [318, 237] width 20 height 14
click at [339, 256] on button "Edit Reservation" at bounding box center [355, 256] width 92 height 16
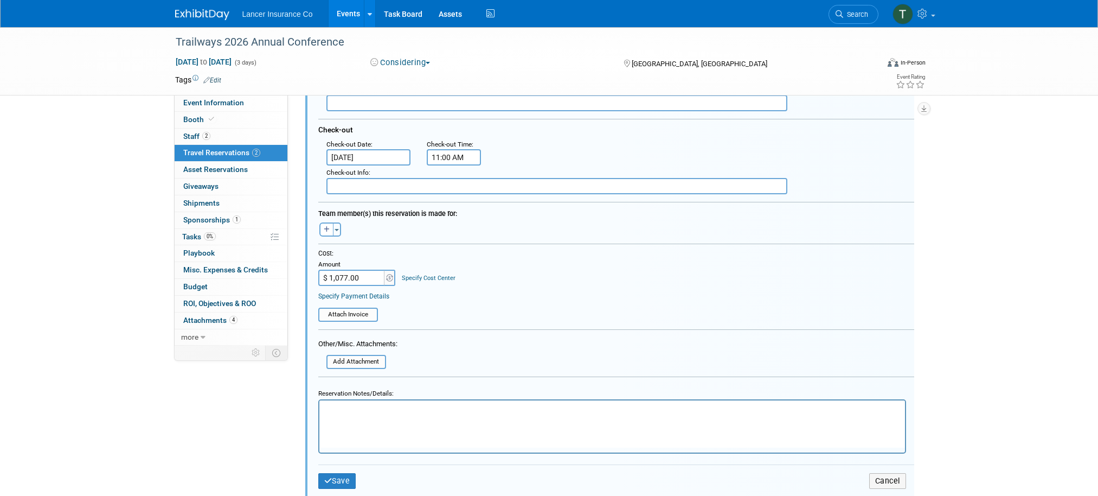
scroll to position [496, 0]
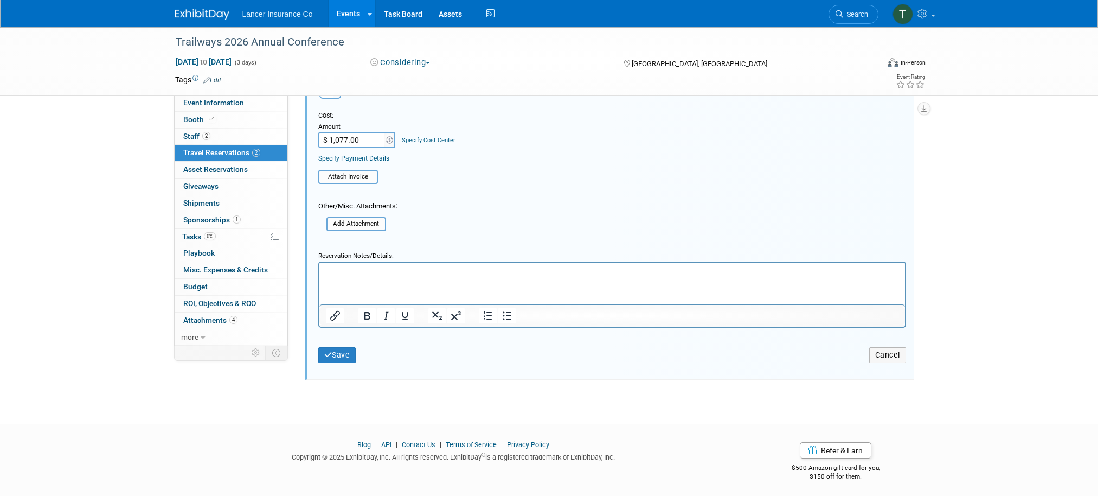
click at [351, 277] on html at bounding box center [612, 269] width 586 height 15
drag, startPoint x: 658, startPoint y: 623, endPoint x: 446, endPoint y: 285, distance: 399.2
click at [340, 360] on button "Save" at bounding box center [337, 355] width 38 height 16
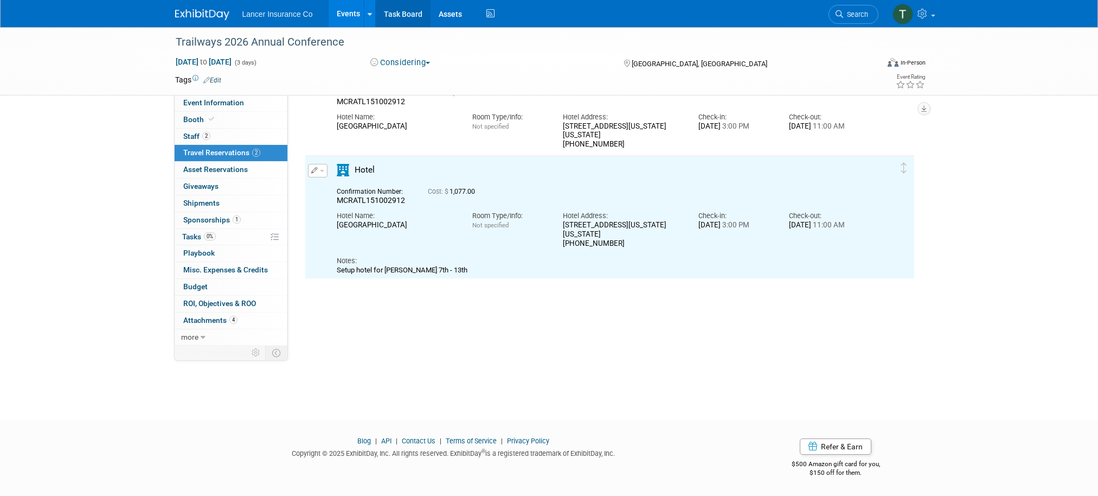
scroll to position [0, 0]
